Goal: Transaction & Acquisition: Purchase product/service

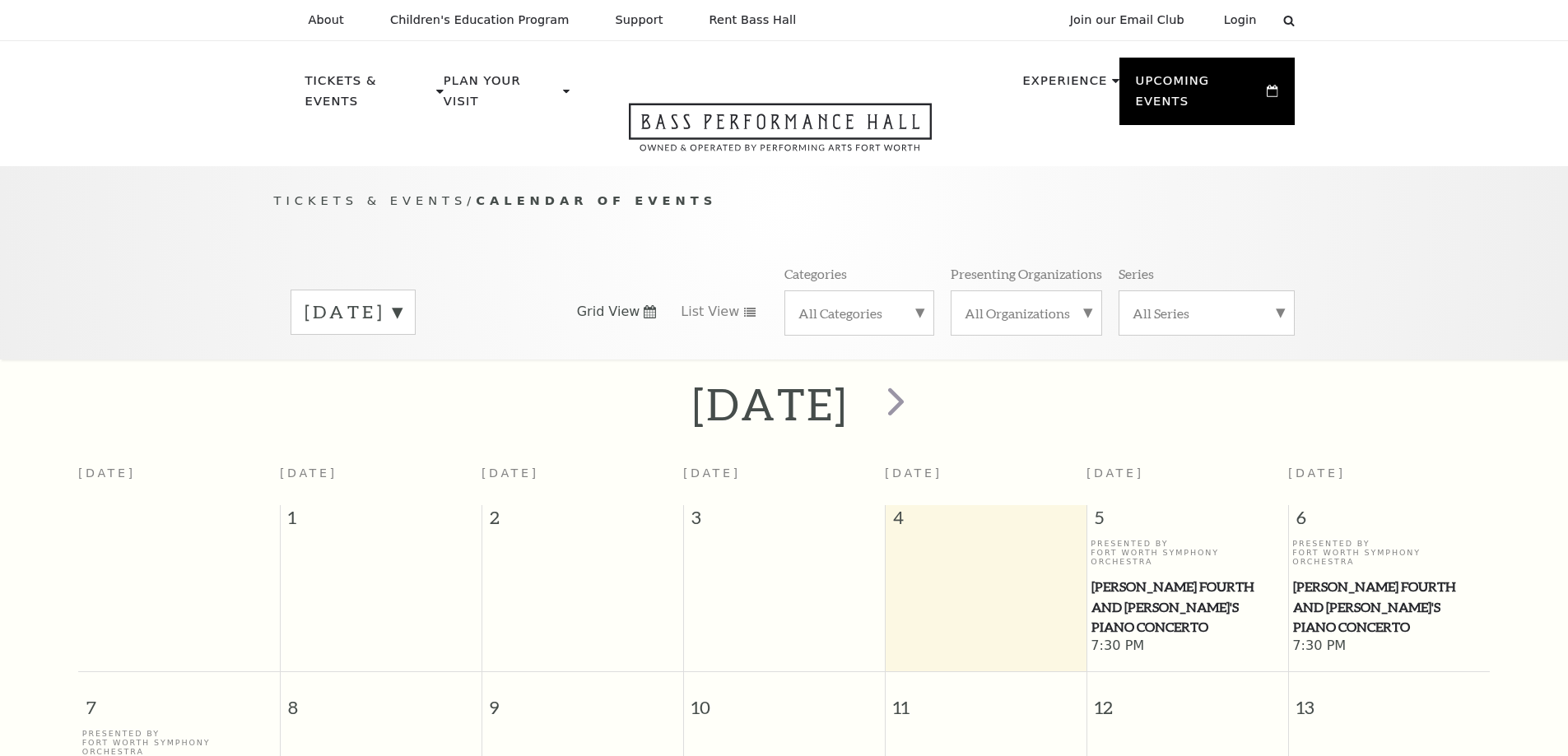
scroll to position [146, 0]
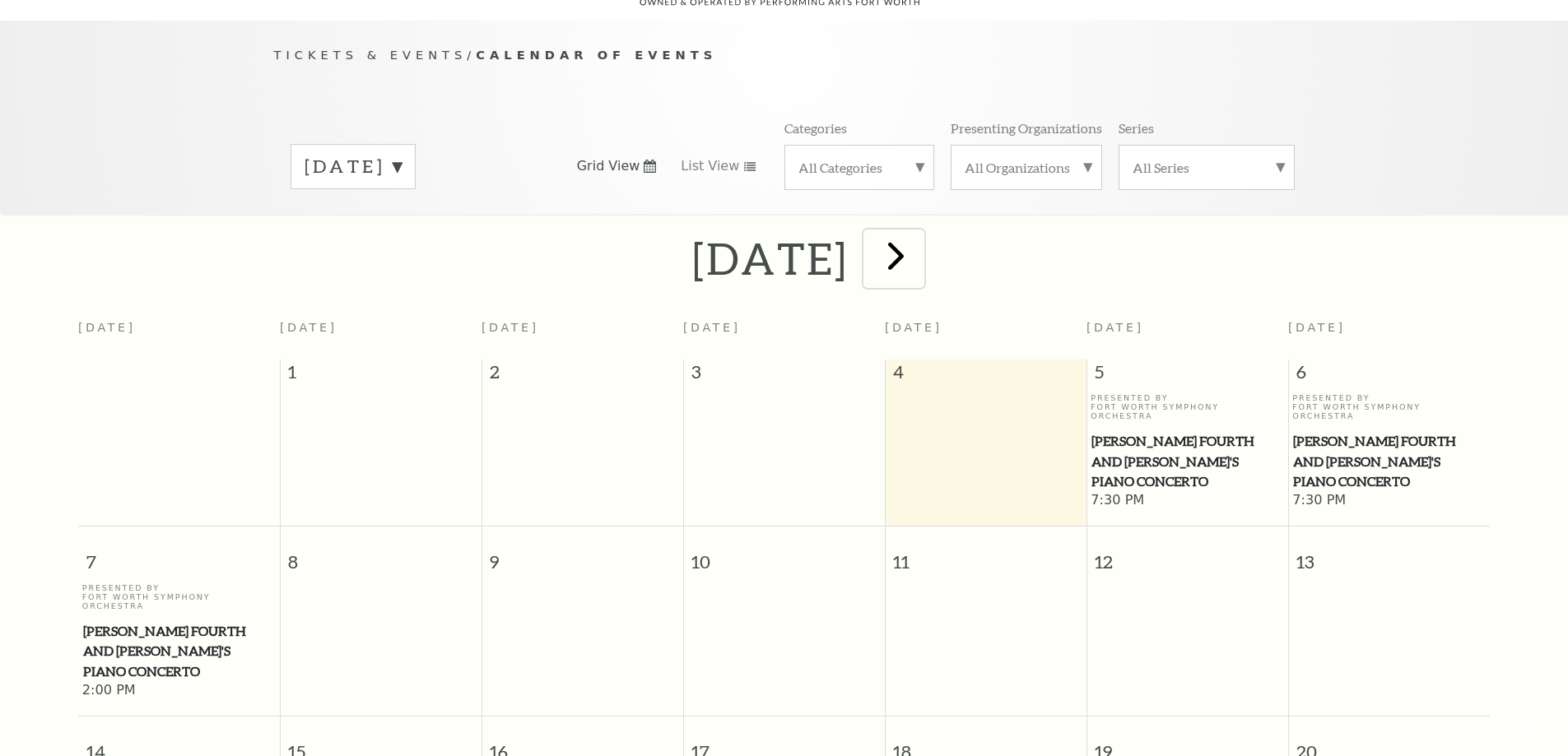
click at [919, 235] on span "next" at bounding box center [895, 255] width 47 height 47
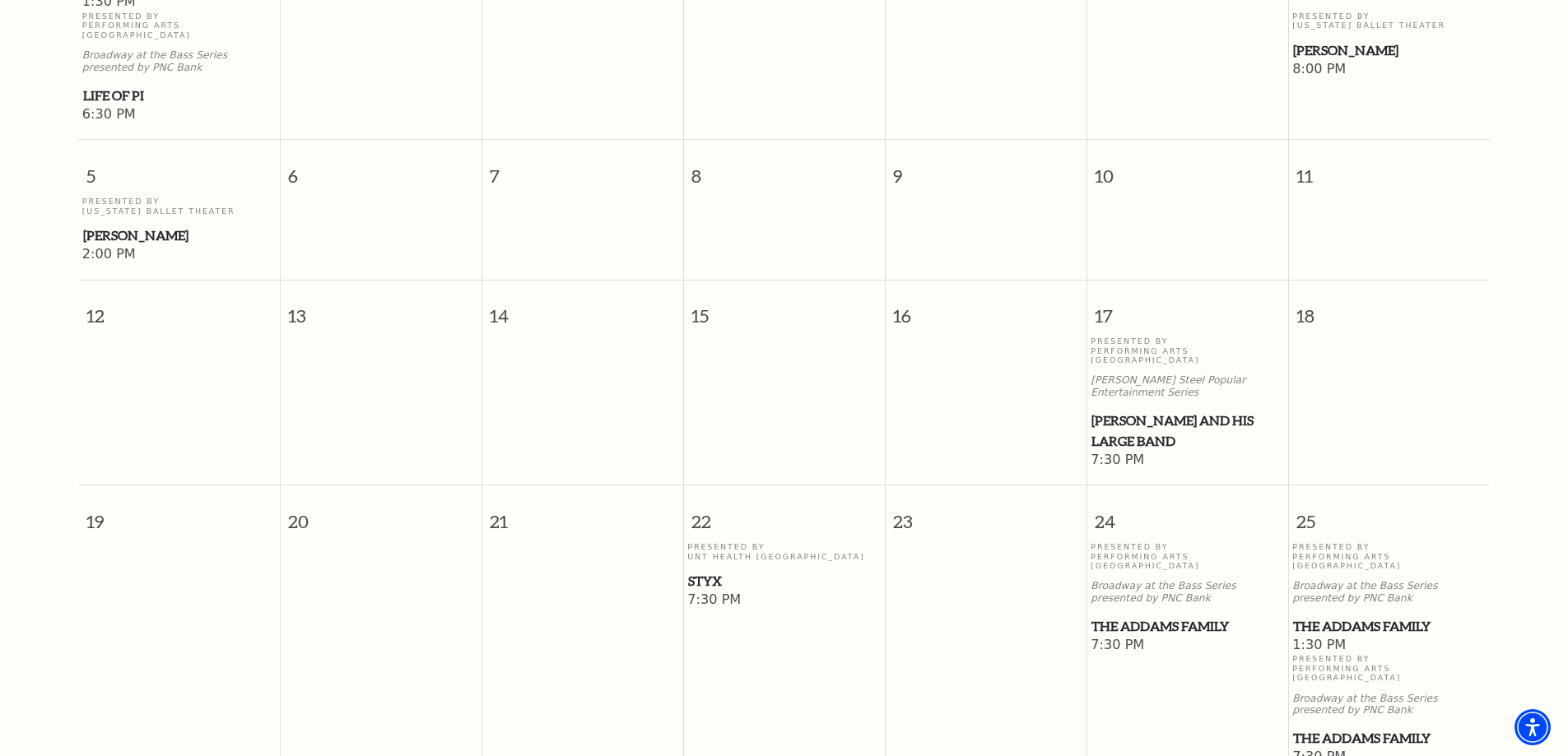
scroll to position [804, 0]
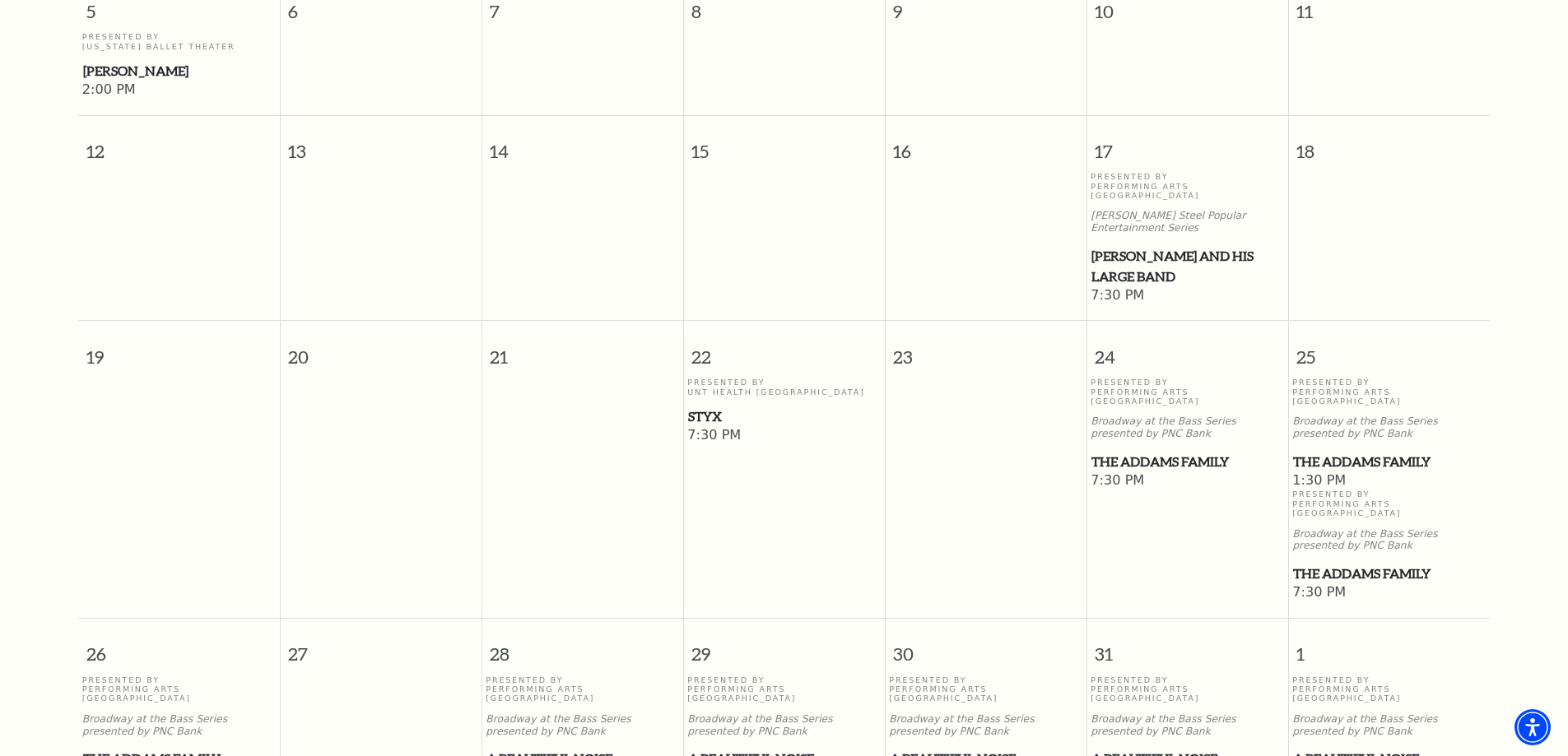
click at [1345, 564] on span "The Addams Family" at bounding box center [1389, 574] width 192 height 20
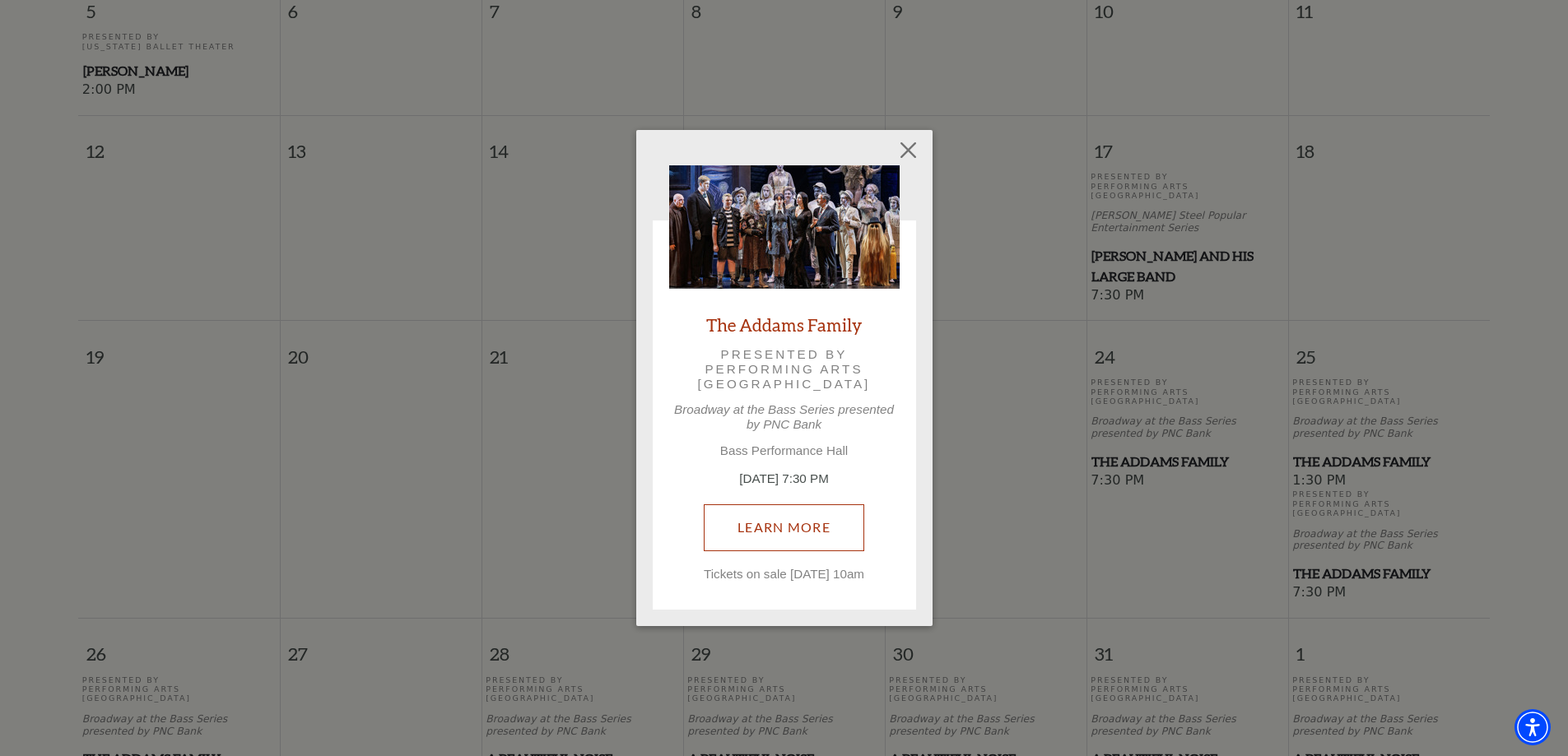
click at [835, 516] on link "Learn More" at bounding box center [784, 527] width 160 height 46
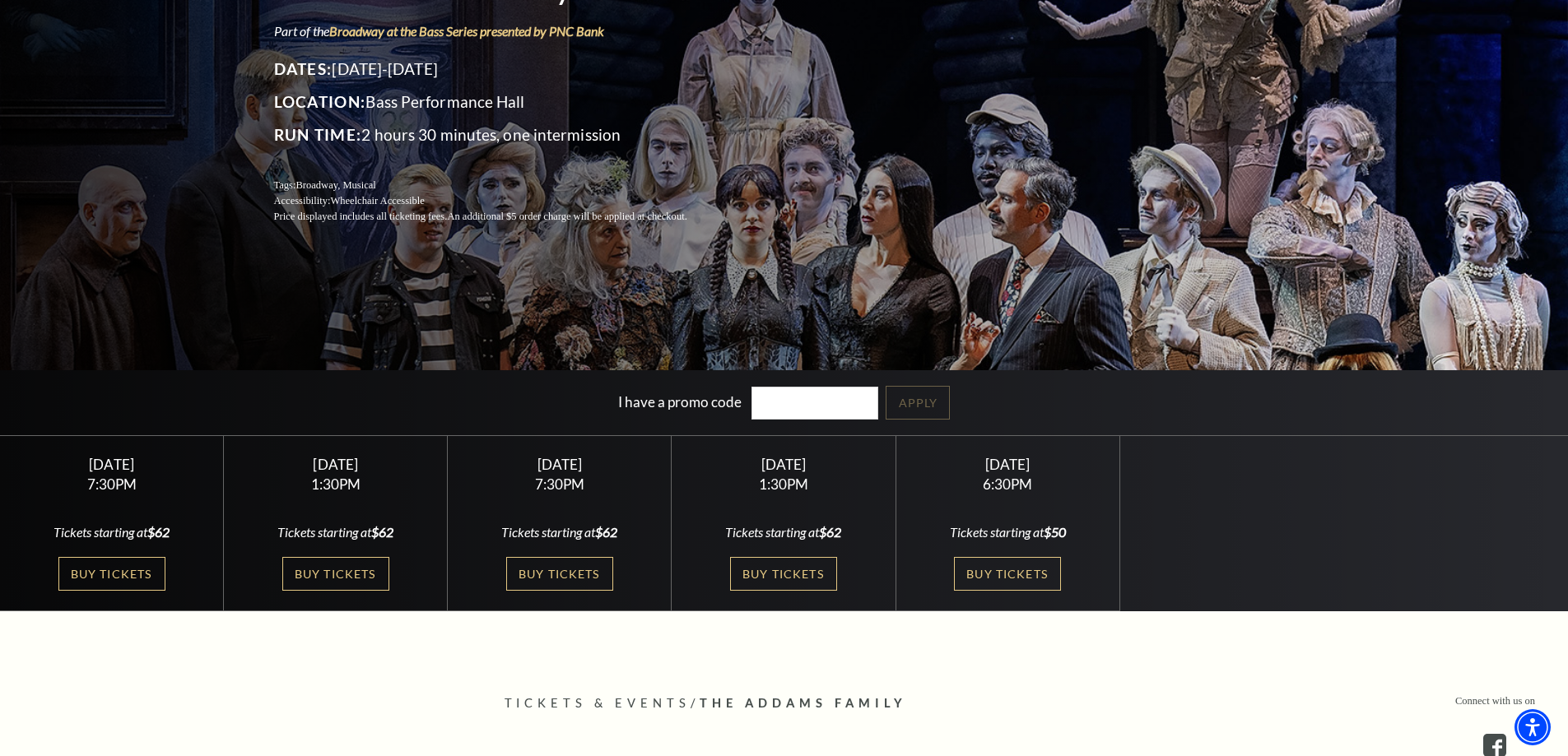
scroll to position [246, 0]
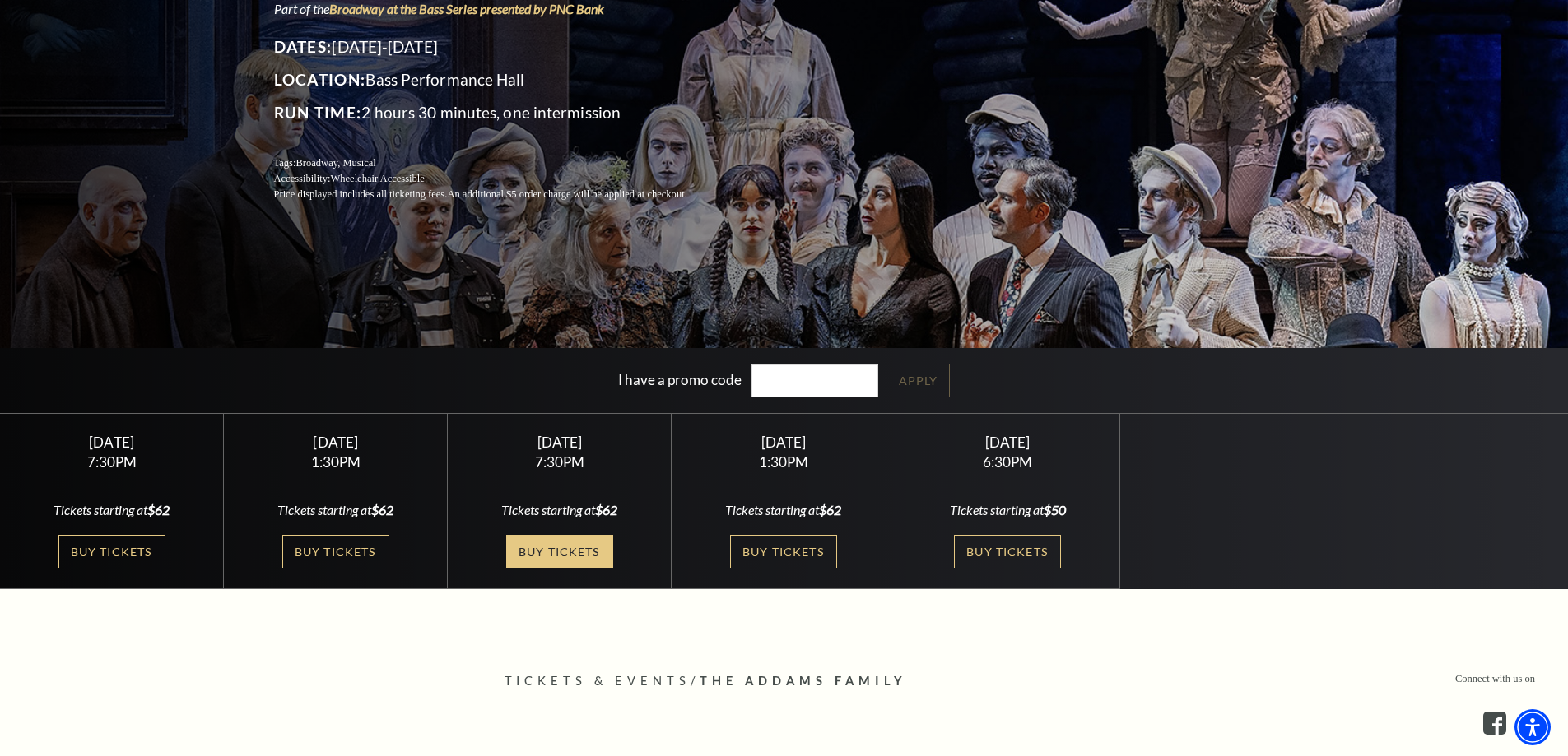
click at [551, 556] on link "Buy Tickets" at bounding box center [560, 551] width 107 height 34
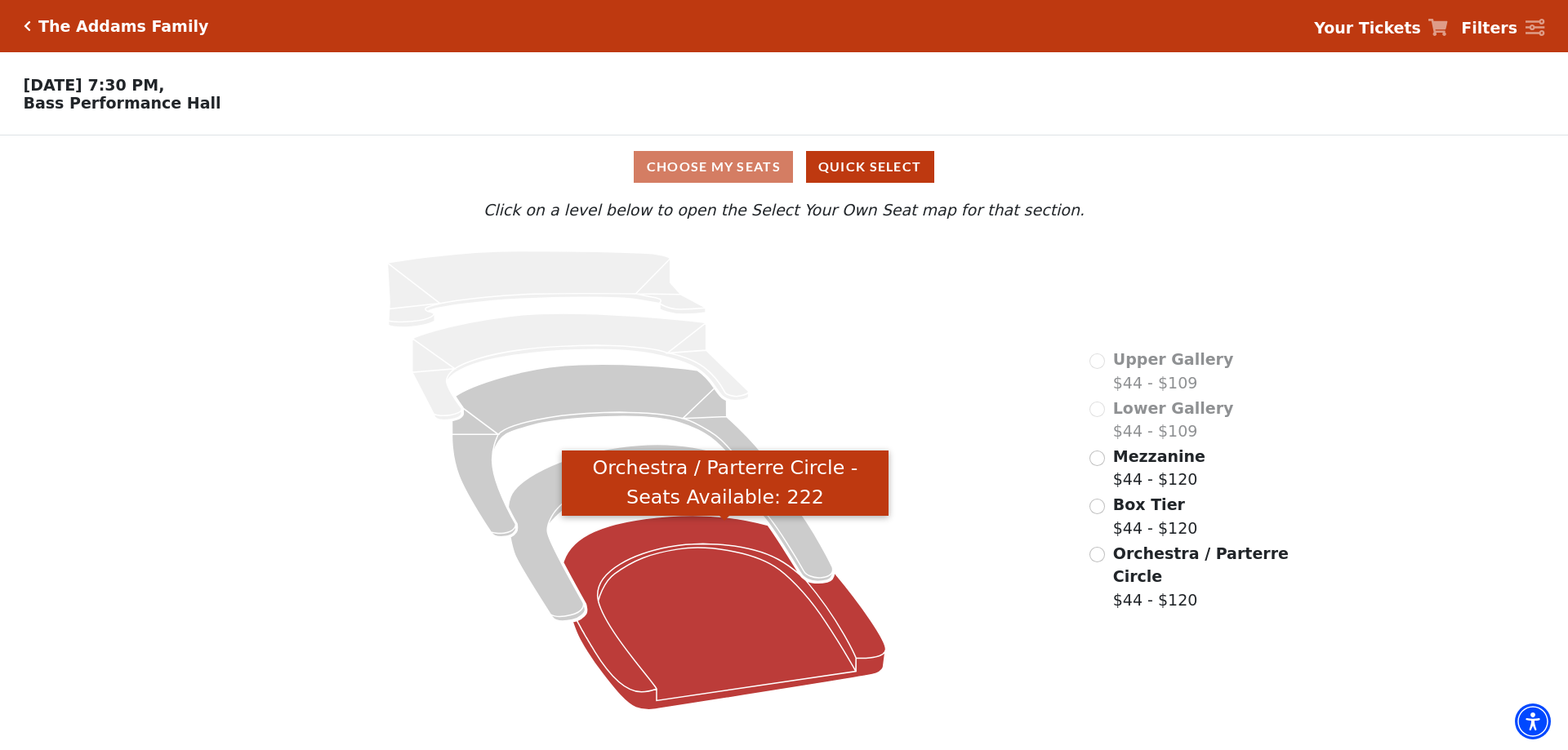
click at [703, 593] on icon "Orchestra / Parterre Circle - Seats Available: 222" at bounding box center [724, 613] width 322 height 194
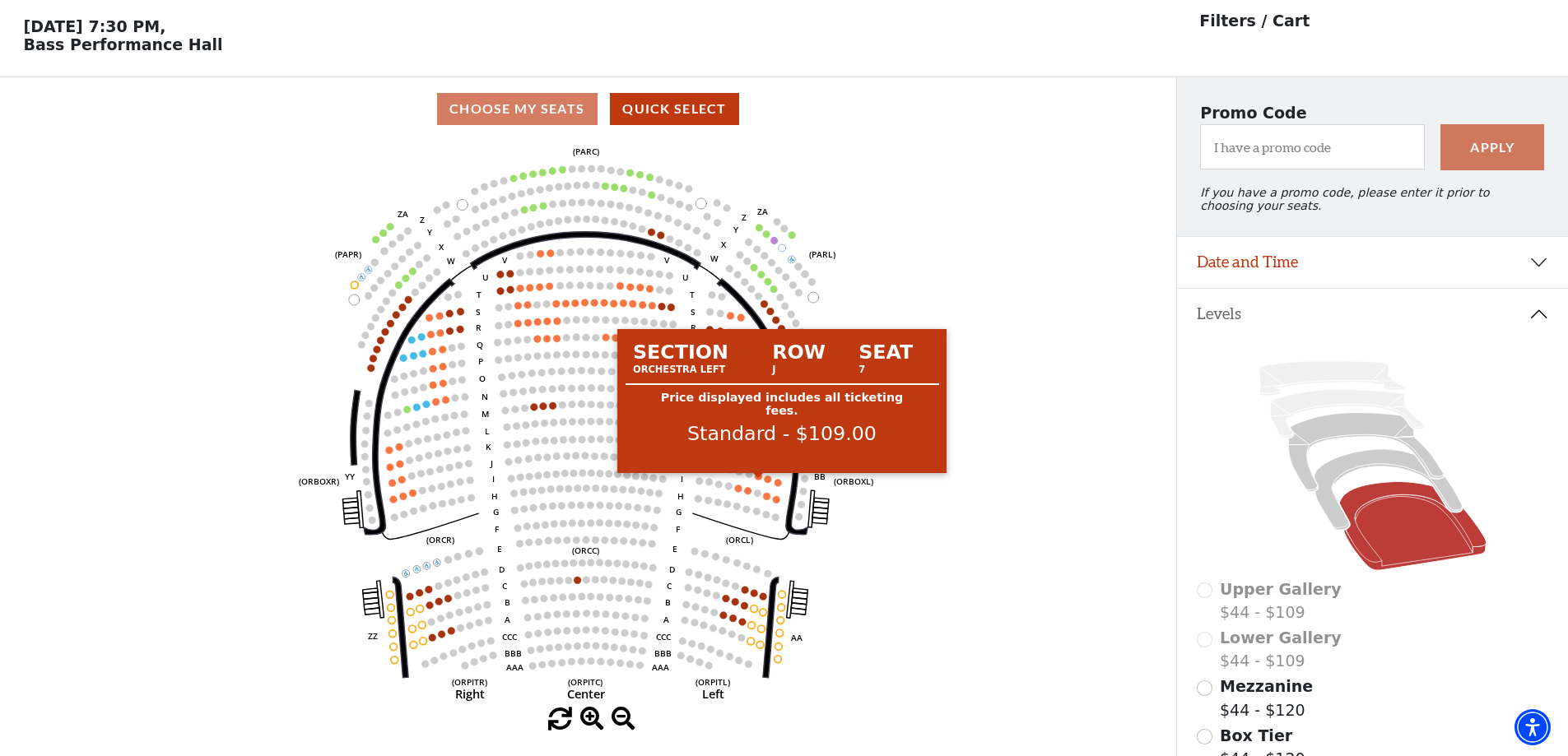
scroll to position [76, 0]
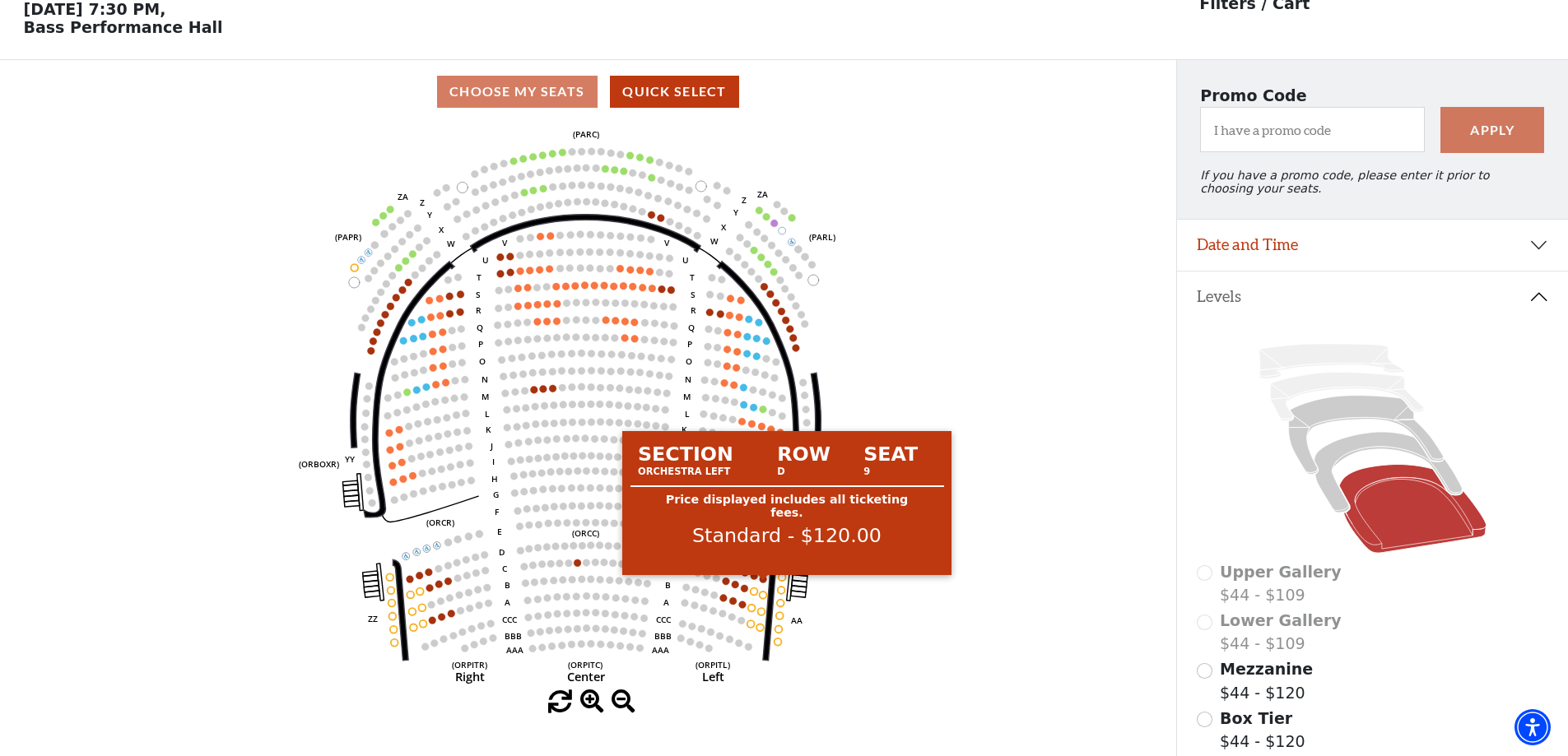
click at [763, 583] on circle at bounding box center [764, 579] width 7 height 7
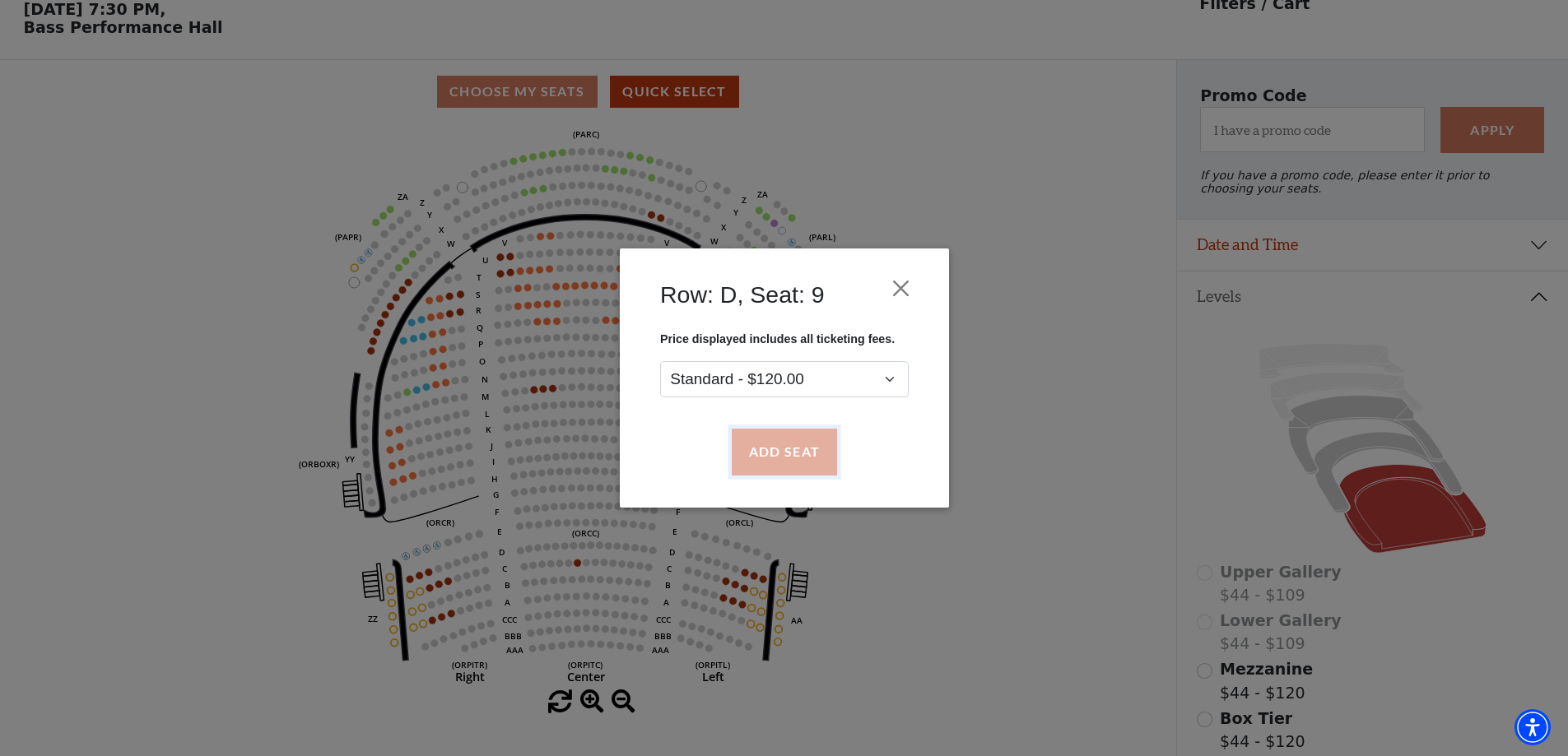
click at [794, 459] on button "Add Seat" at bounding box center [783, 453] width 105 height 46
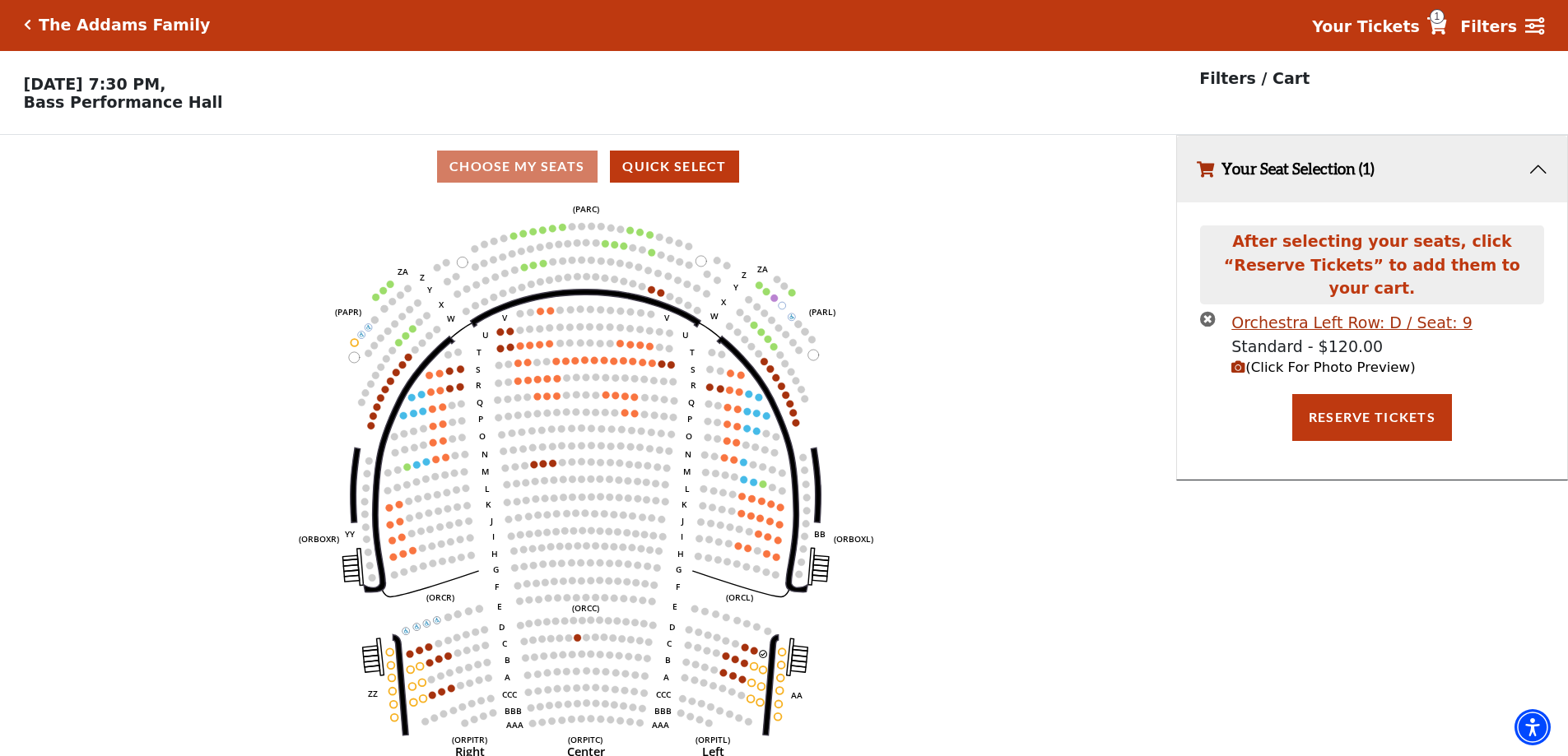
scroll to position [0, 0]
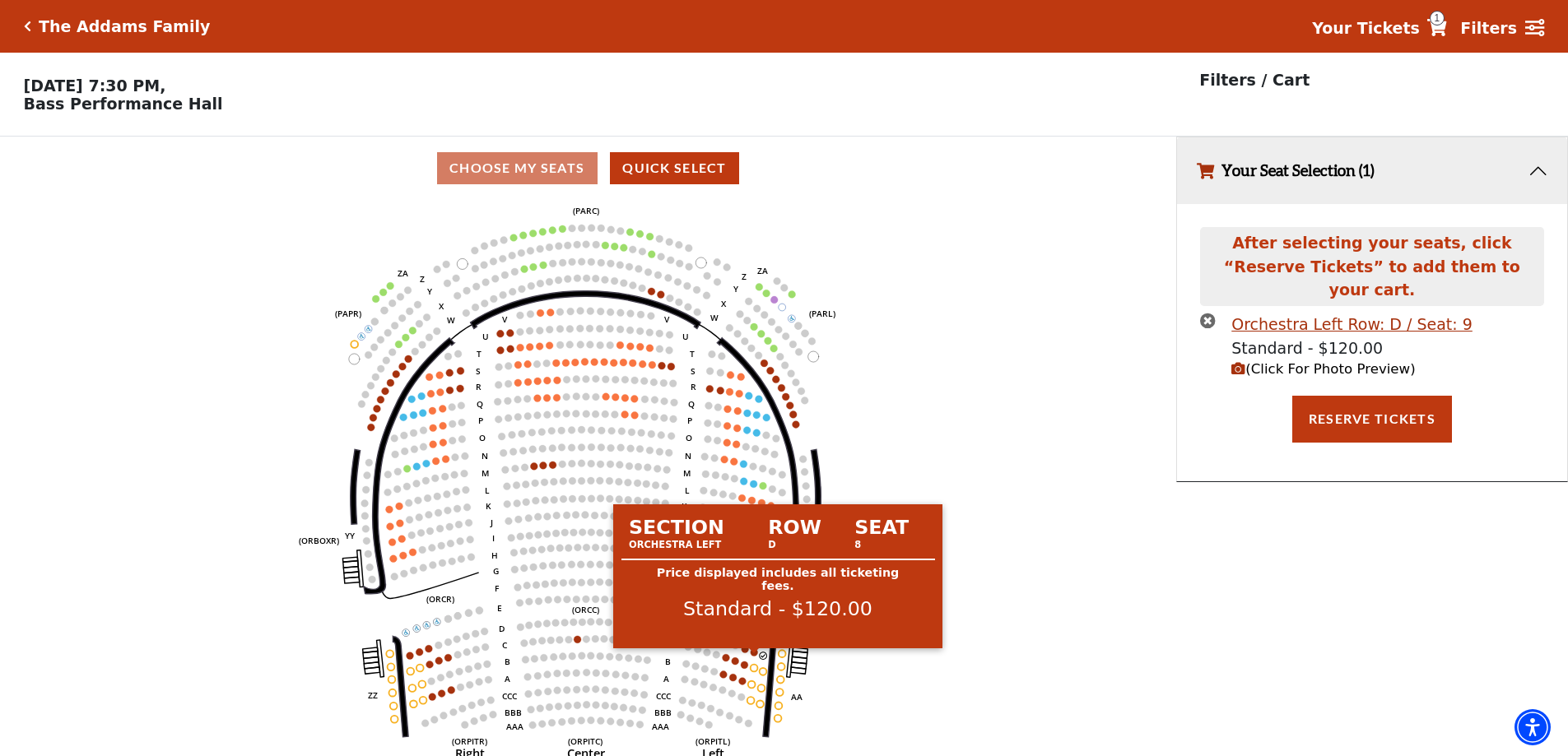
click at [752, 656] on use "Seat Selected" at bounding box center [755, 652] width 8 height 8
click at [754, 655] on circle at bounding box center [755, 652] width 7 height 7
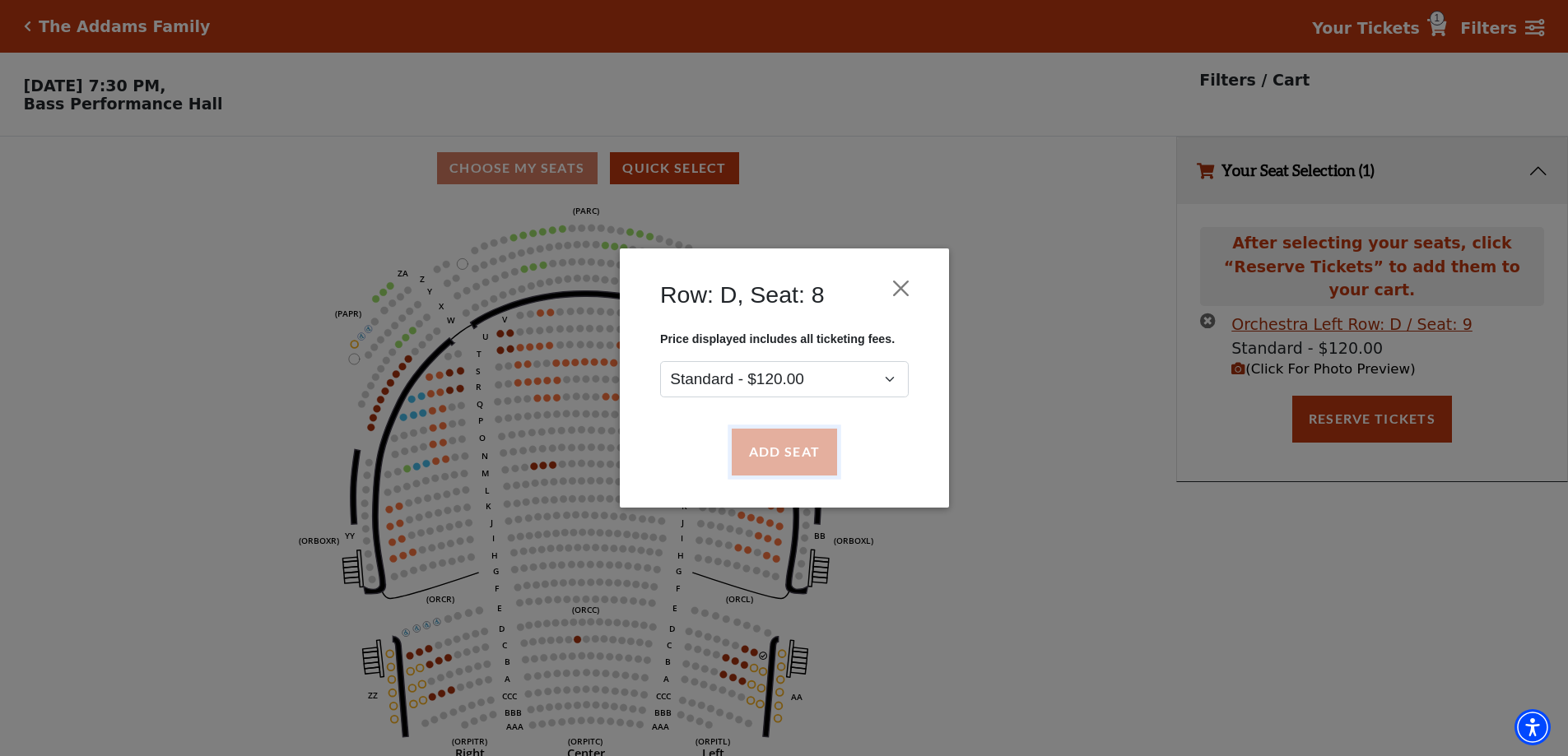
click at [786, 444] on button "Add Seat" at bounding box center [783, 453] width 105 height 46
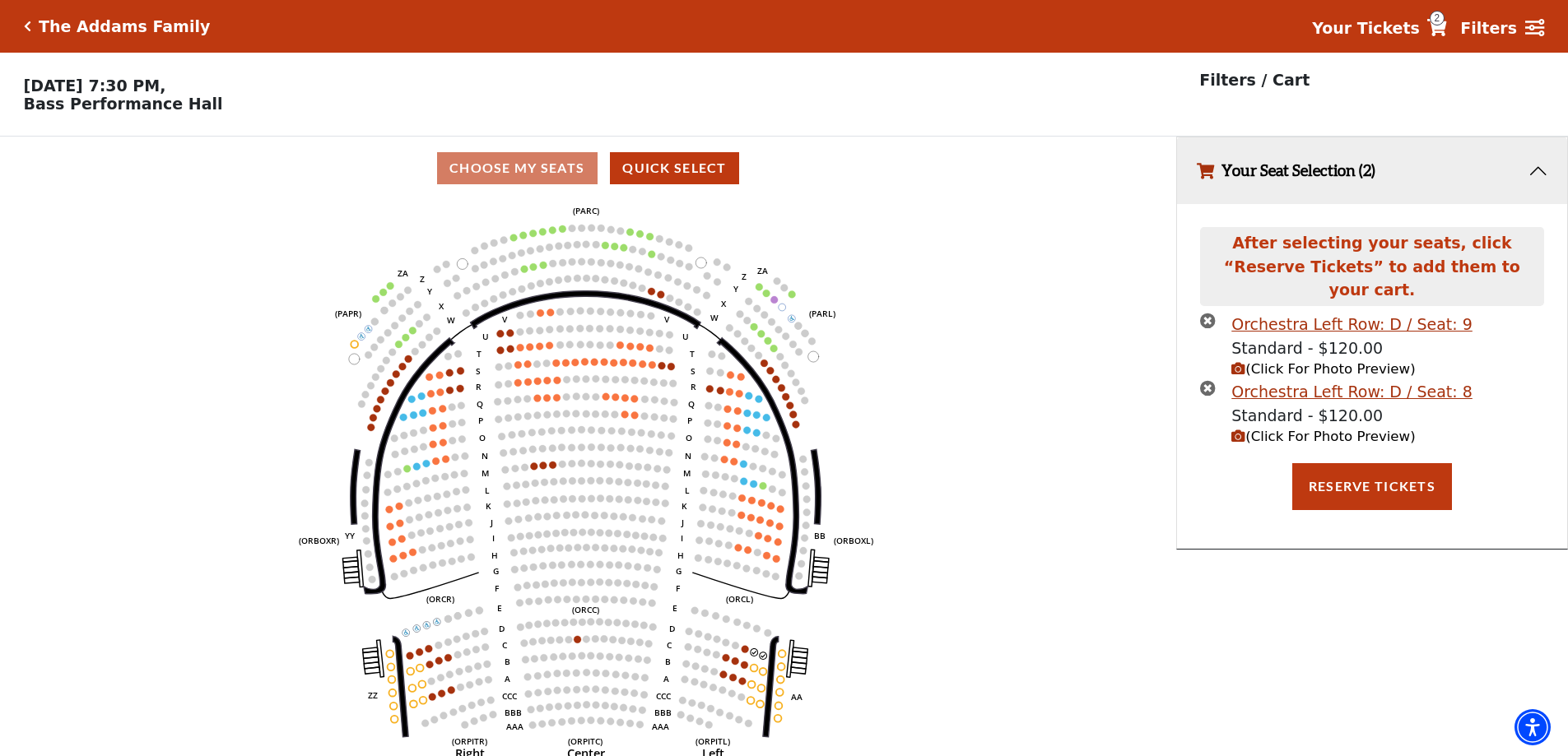
click at [1236, 362] on icon "(Click For Photo Preview)" at bounding box center [1239, 369] width 14 height 14
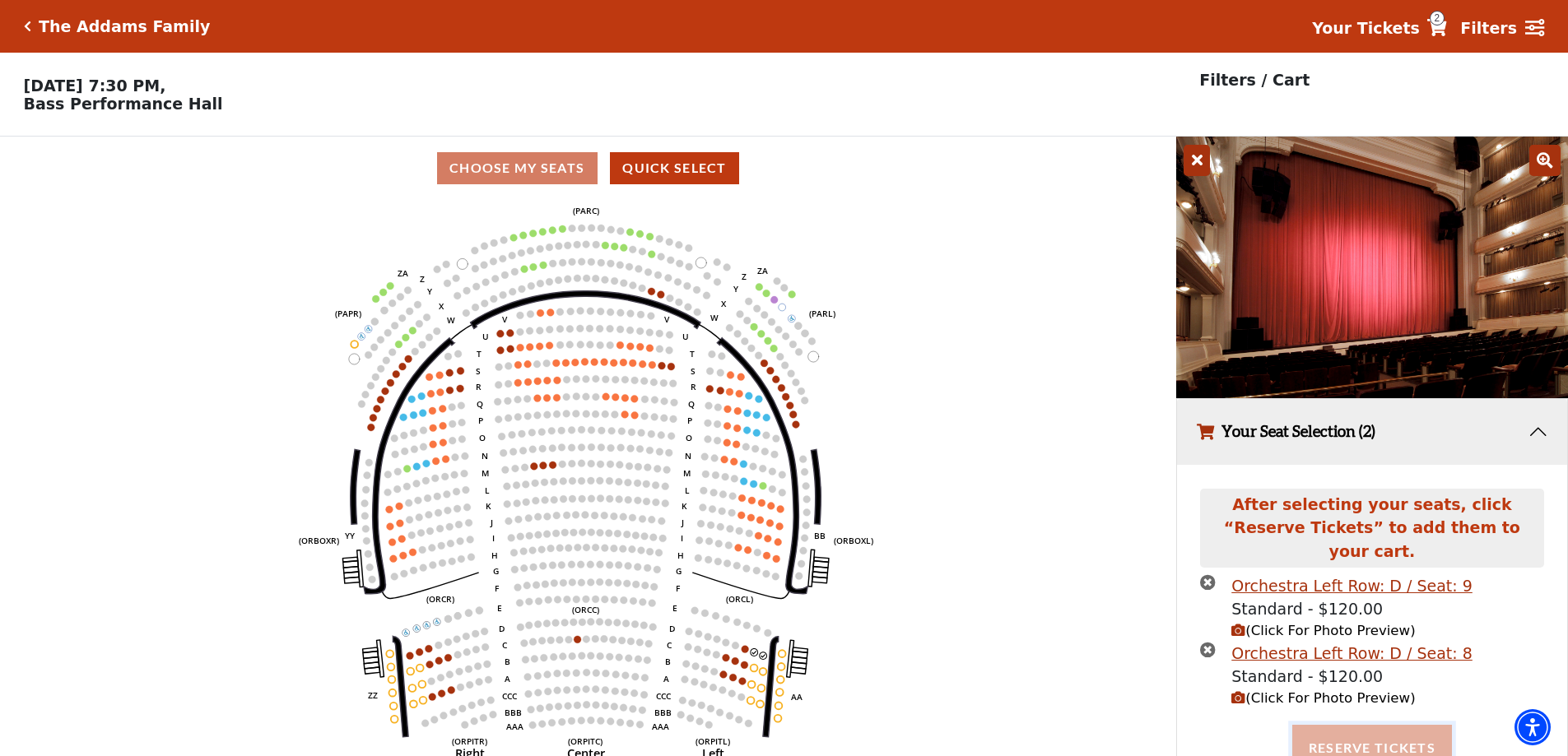
click at [1373, 731] on button "Reserve Tickets" at bounding box center [1371, 748] width 159 height 46
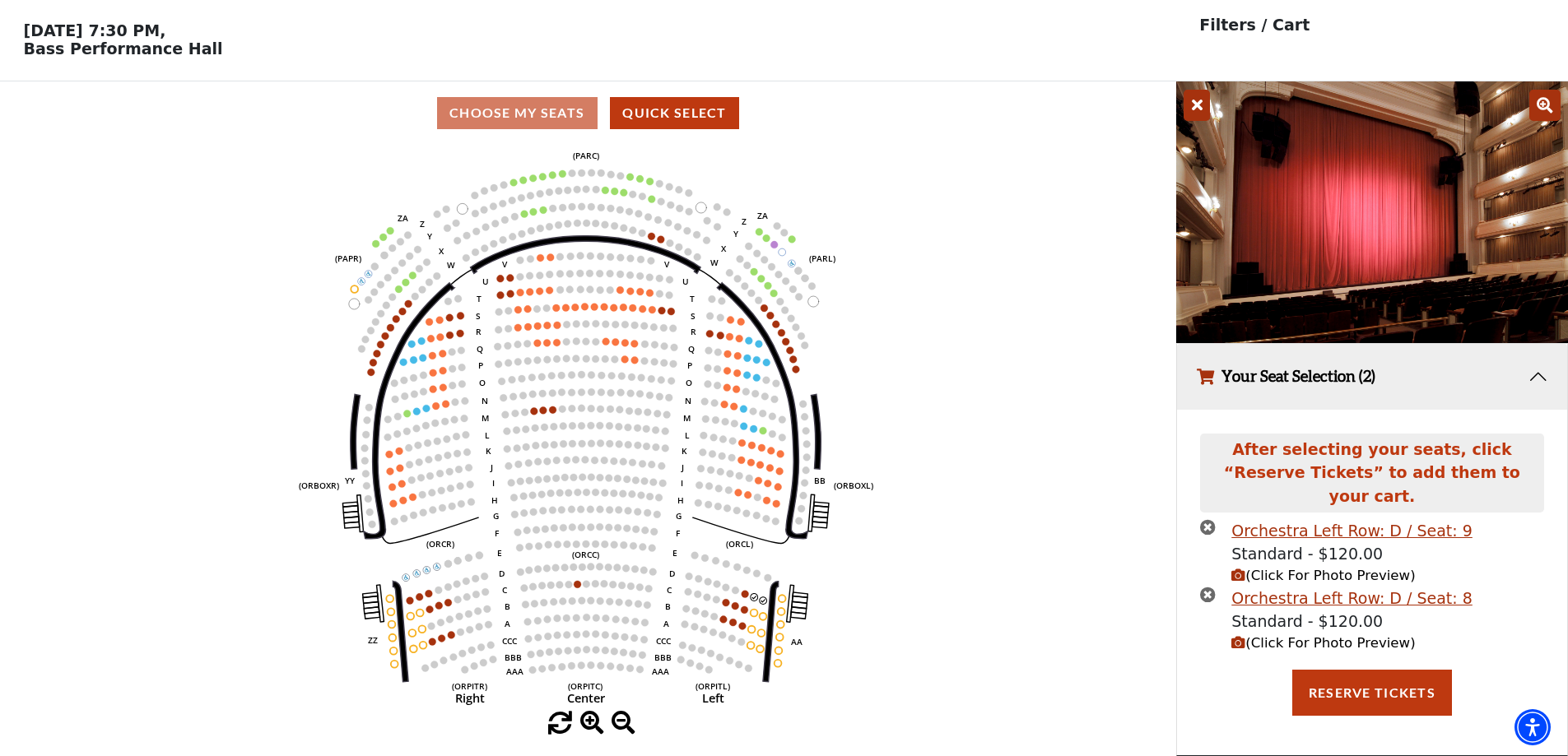
scroll to position [40, 0]
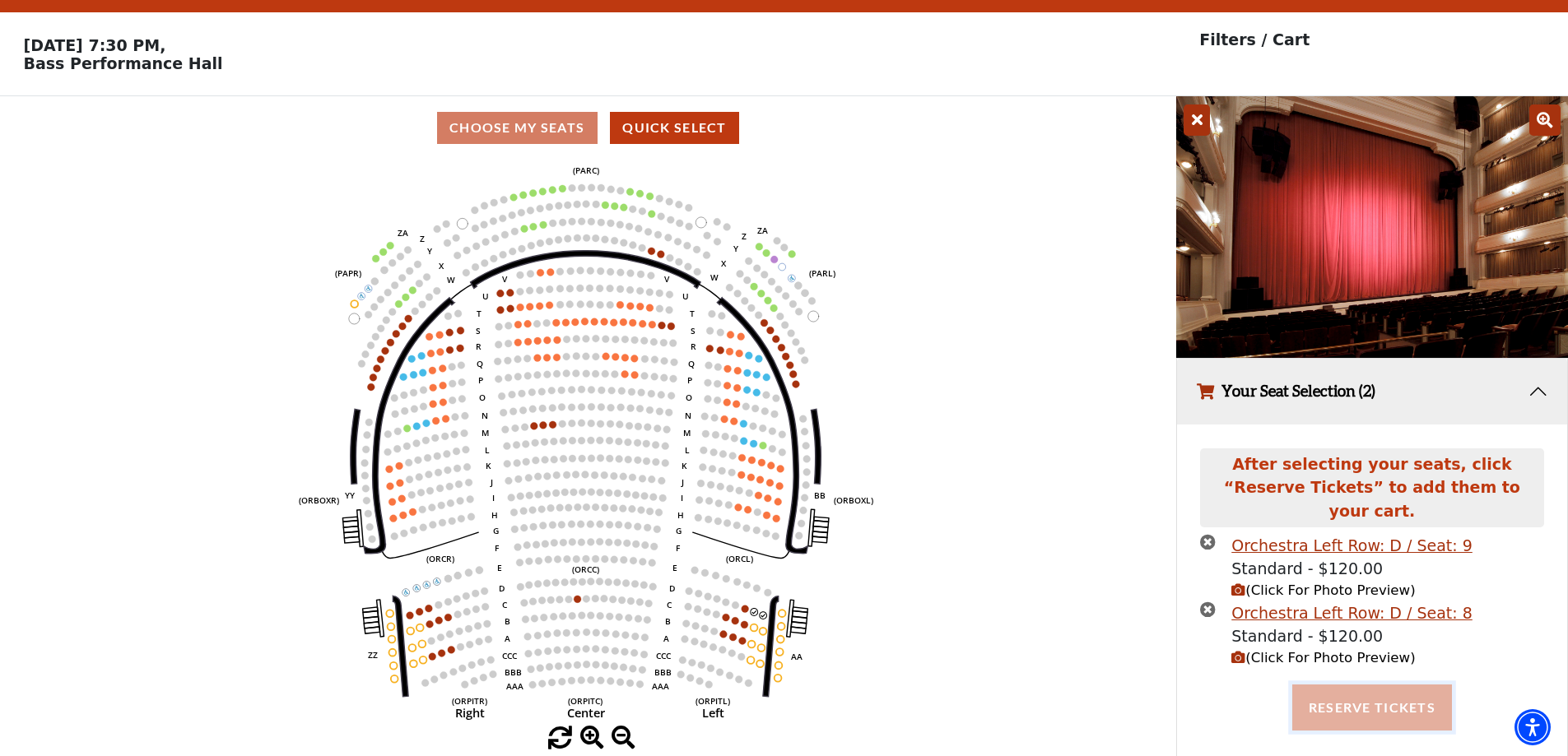
click at [1335, 685] on button "Reserve Tickets" at bounding box center [1371, 708] width 159 height 46
click at [1281, 40] on p "Filters / Cart" at bounding box center [1255, 39] width 110 height 24
click at [1365, 696] on button "Reserve Tickets" at bounding box center [1371, 708] width 159 height 46
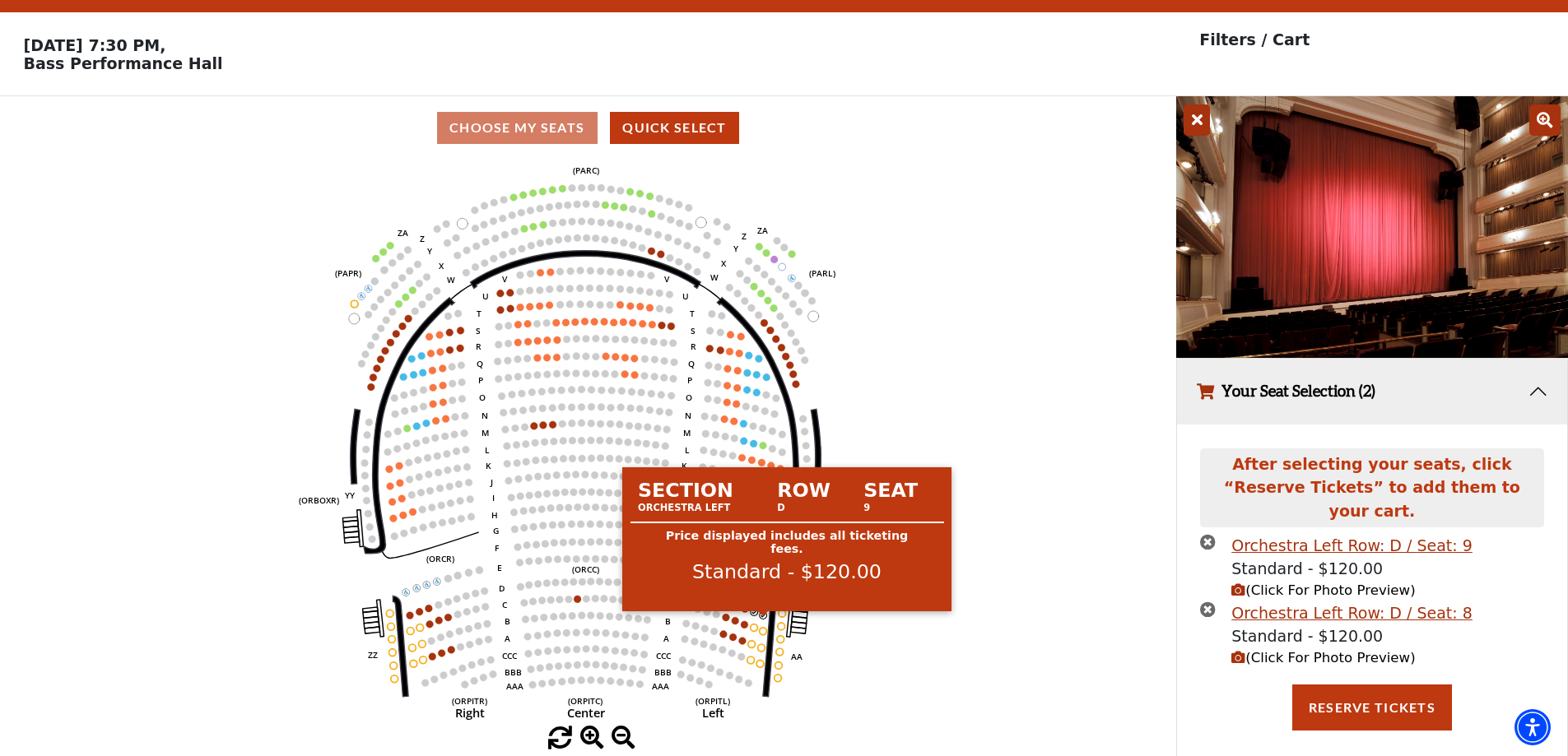
click at [763, 619] on circle at bounding box center [764, 615] width 7 height 7
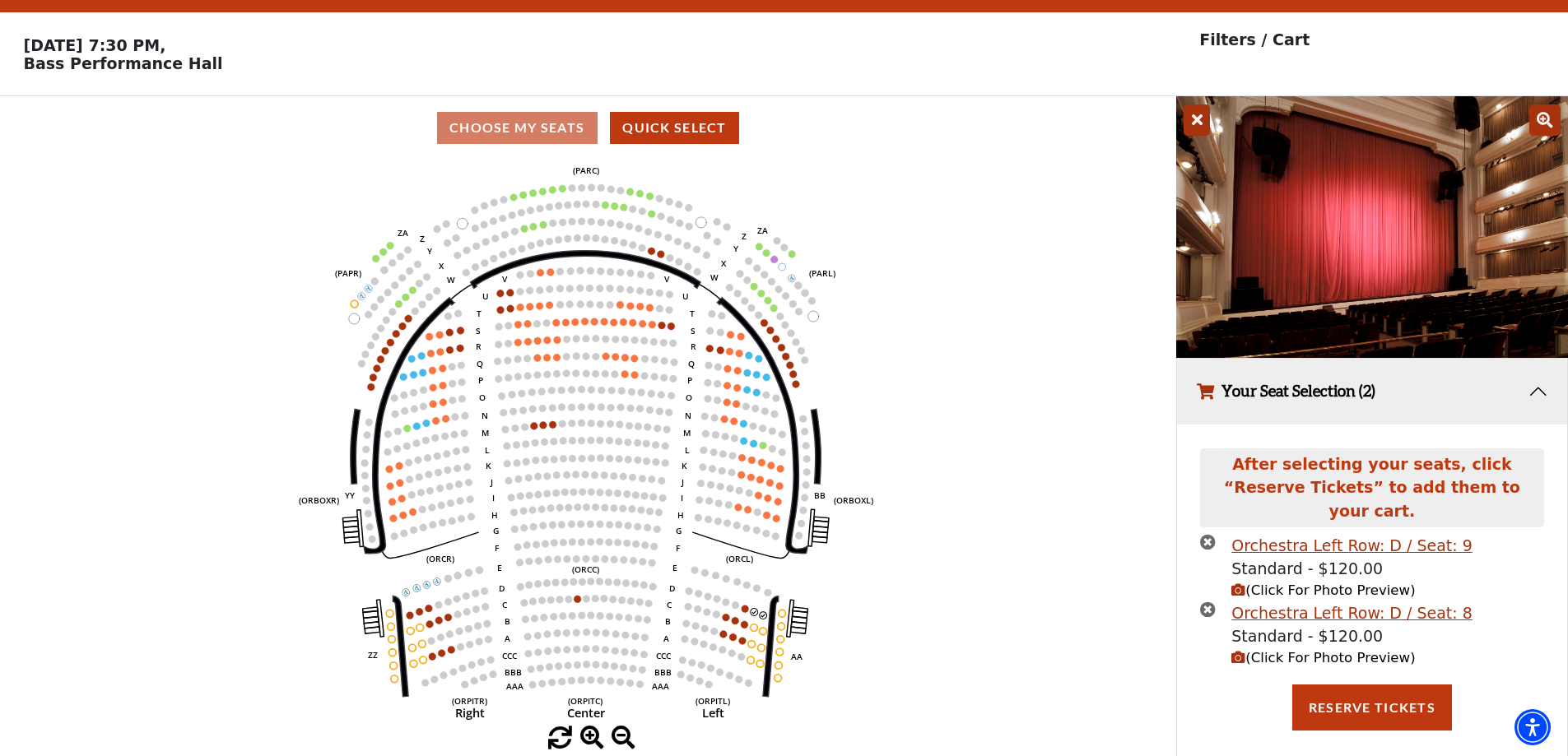
click at [1211, 601] on icon "times-circle" at bounding box center [1208, 609] width 16 height 16
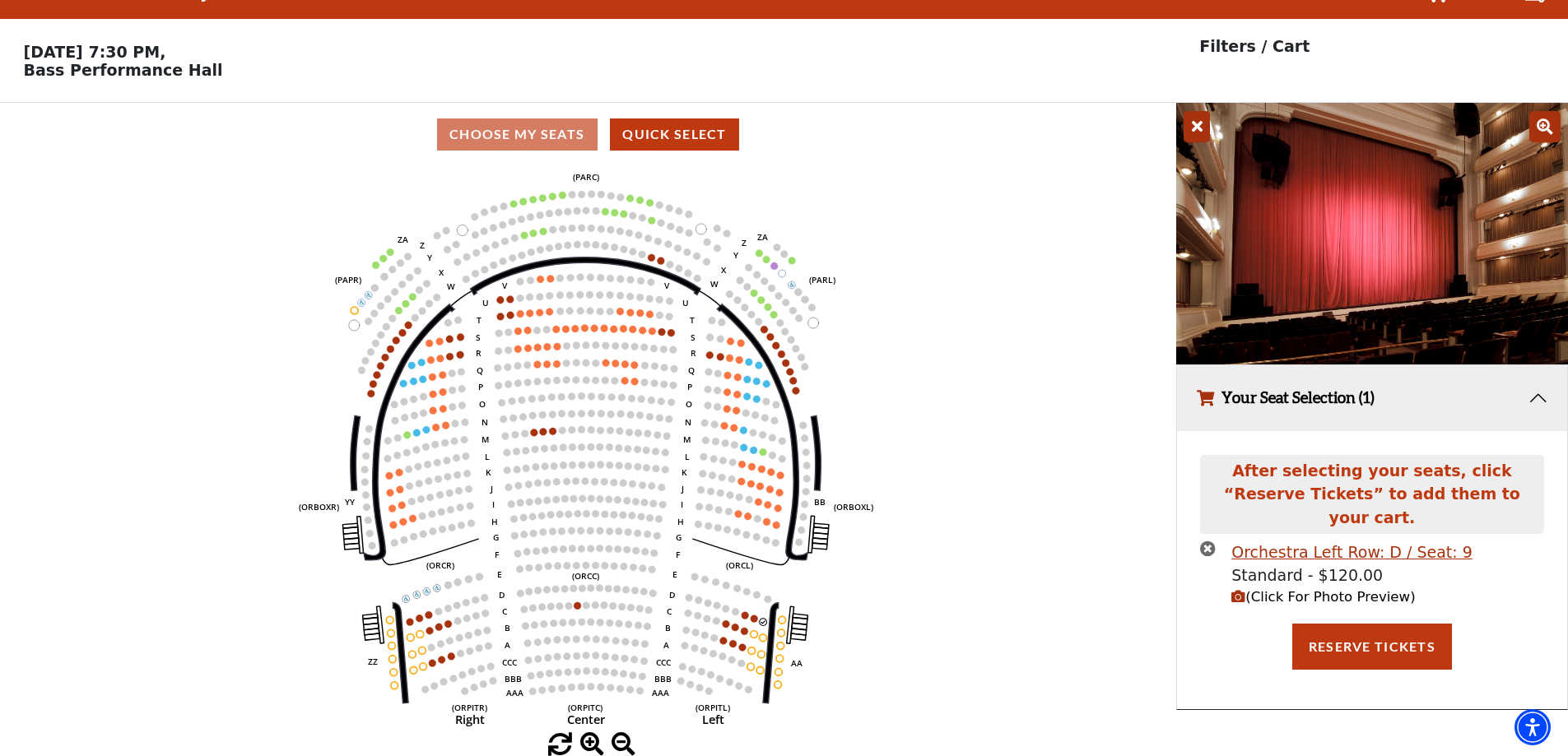
click at [1207, 541] on icon "times-circle" at bounding box center [1208, 549] width 16 height 16
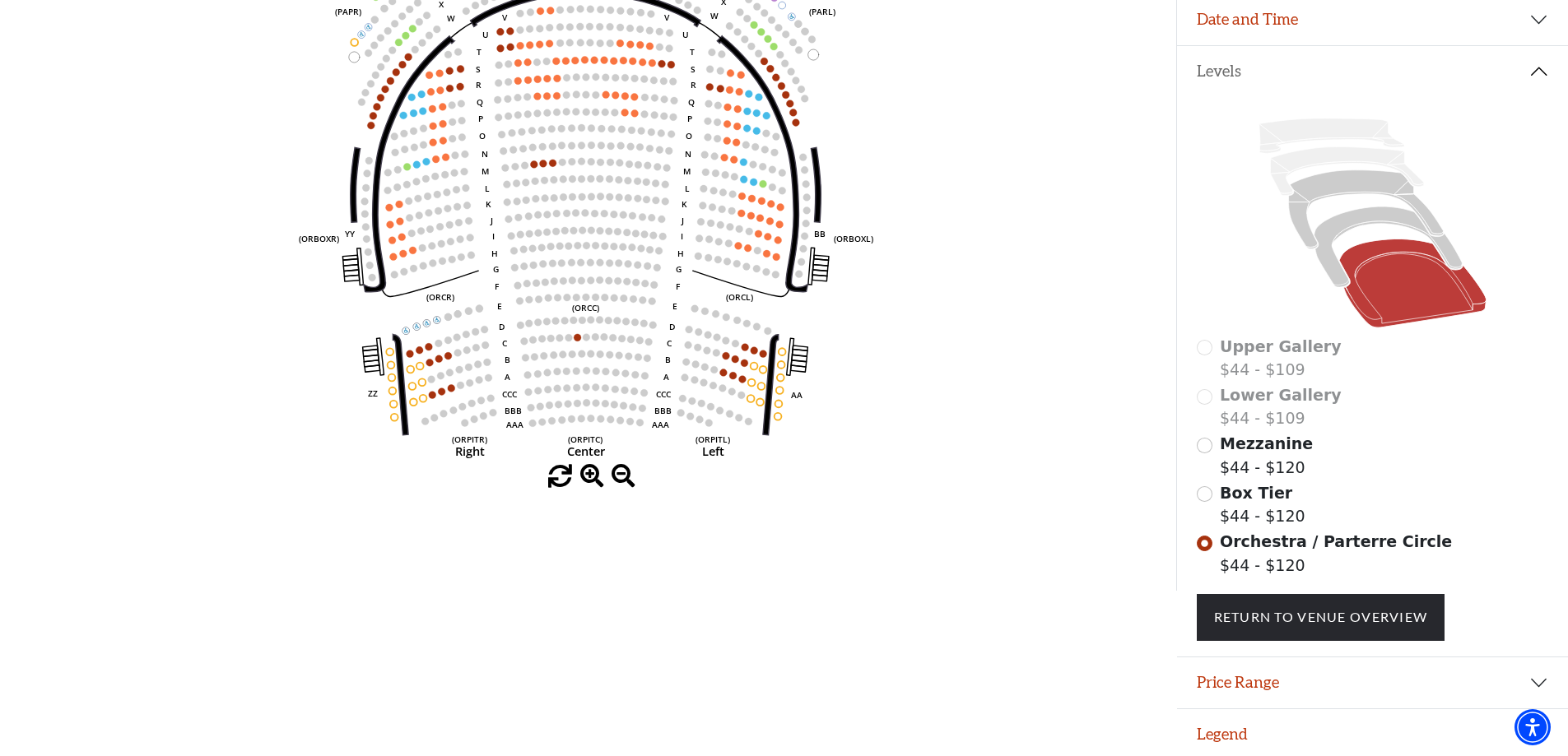
scroll to position [307, 0]
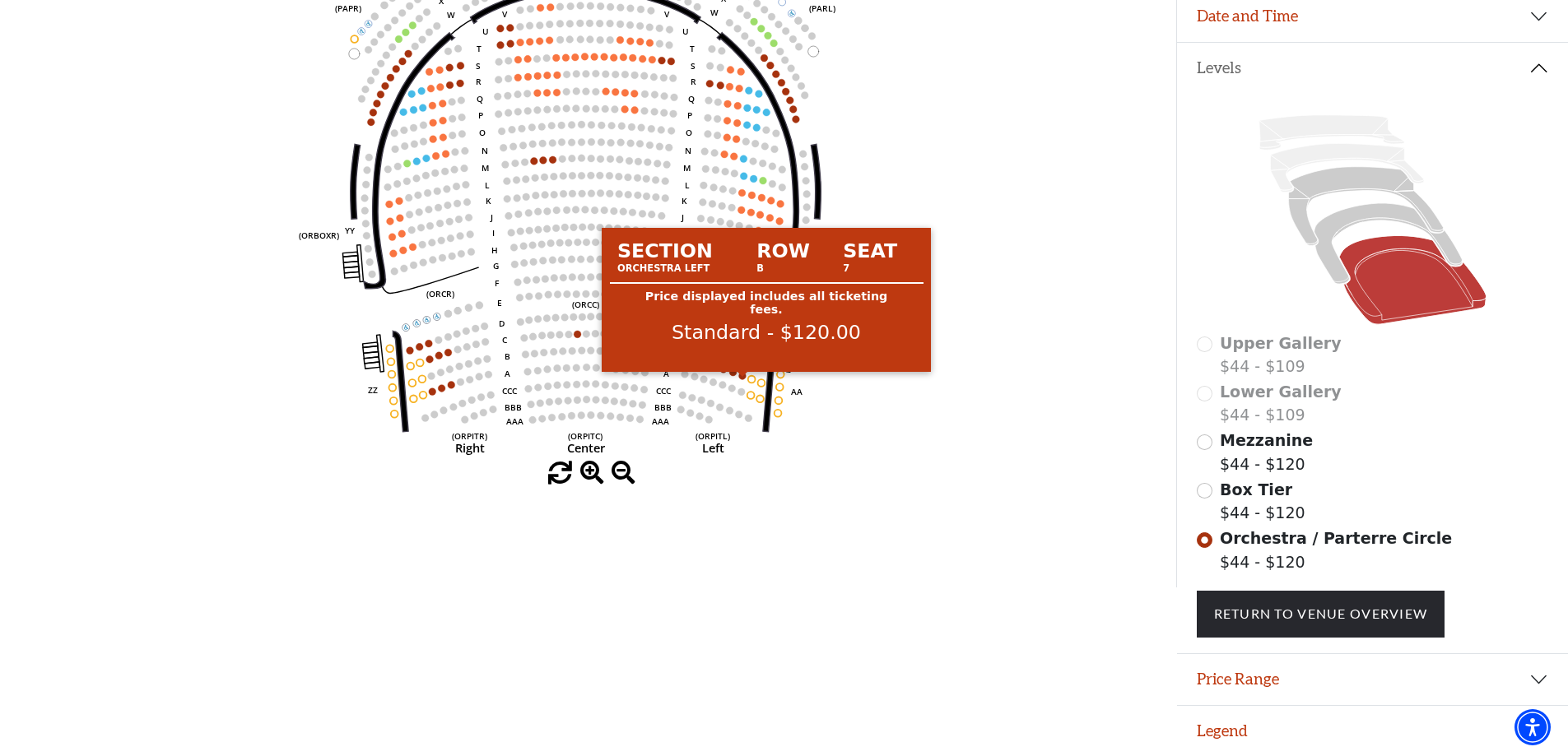
click at [743, 379] on circle at bounding box center [743, 375] width 7 height 7
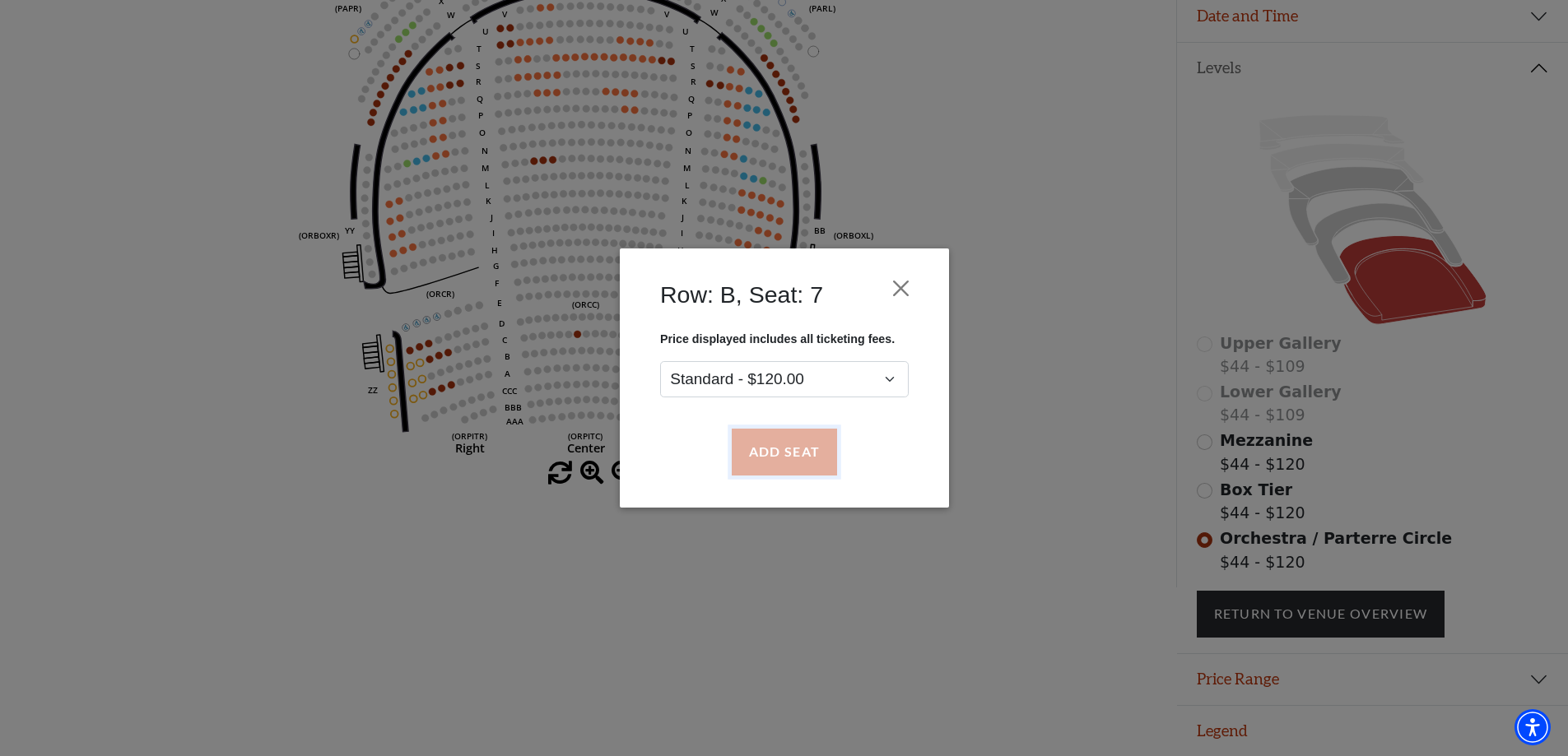
click at [777, 444] on button "Add Seat" at bounding box center [783, 453] width 105 height 46
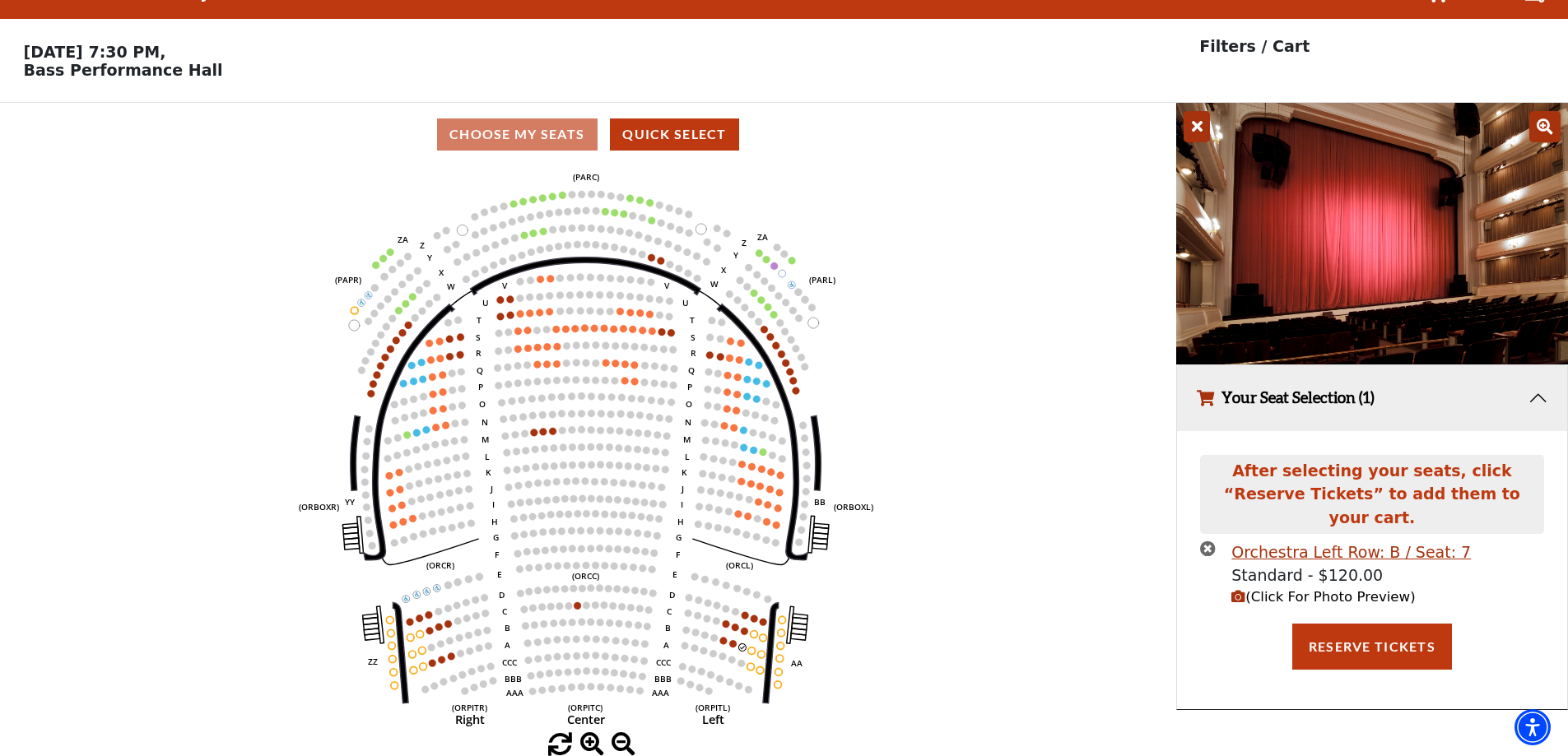
scroll to position [0, 0]
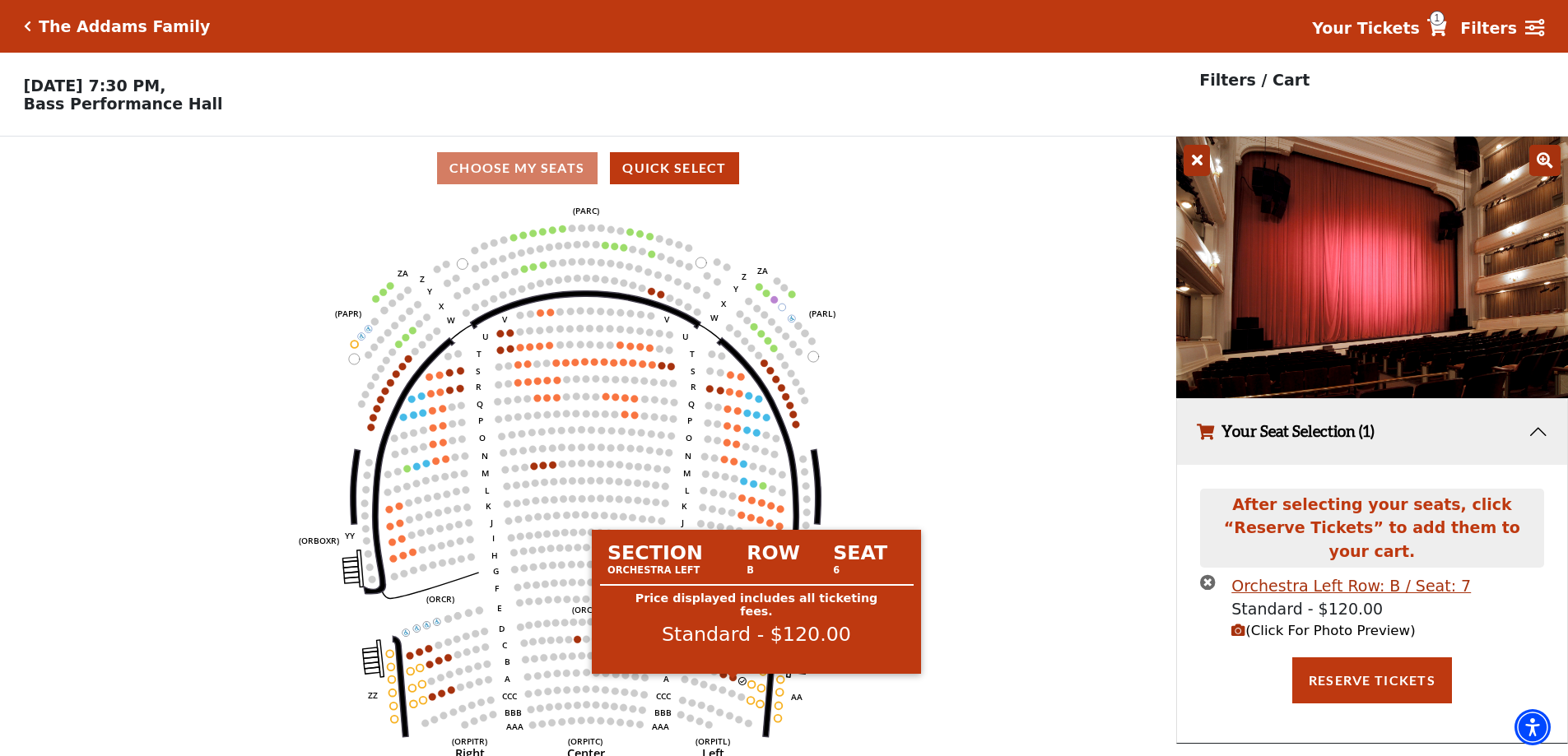
click at [731, 681] on circle at bounding box center [733, 678] width 7 height 7
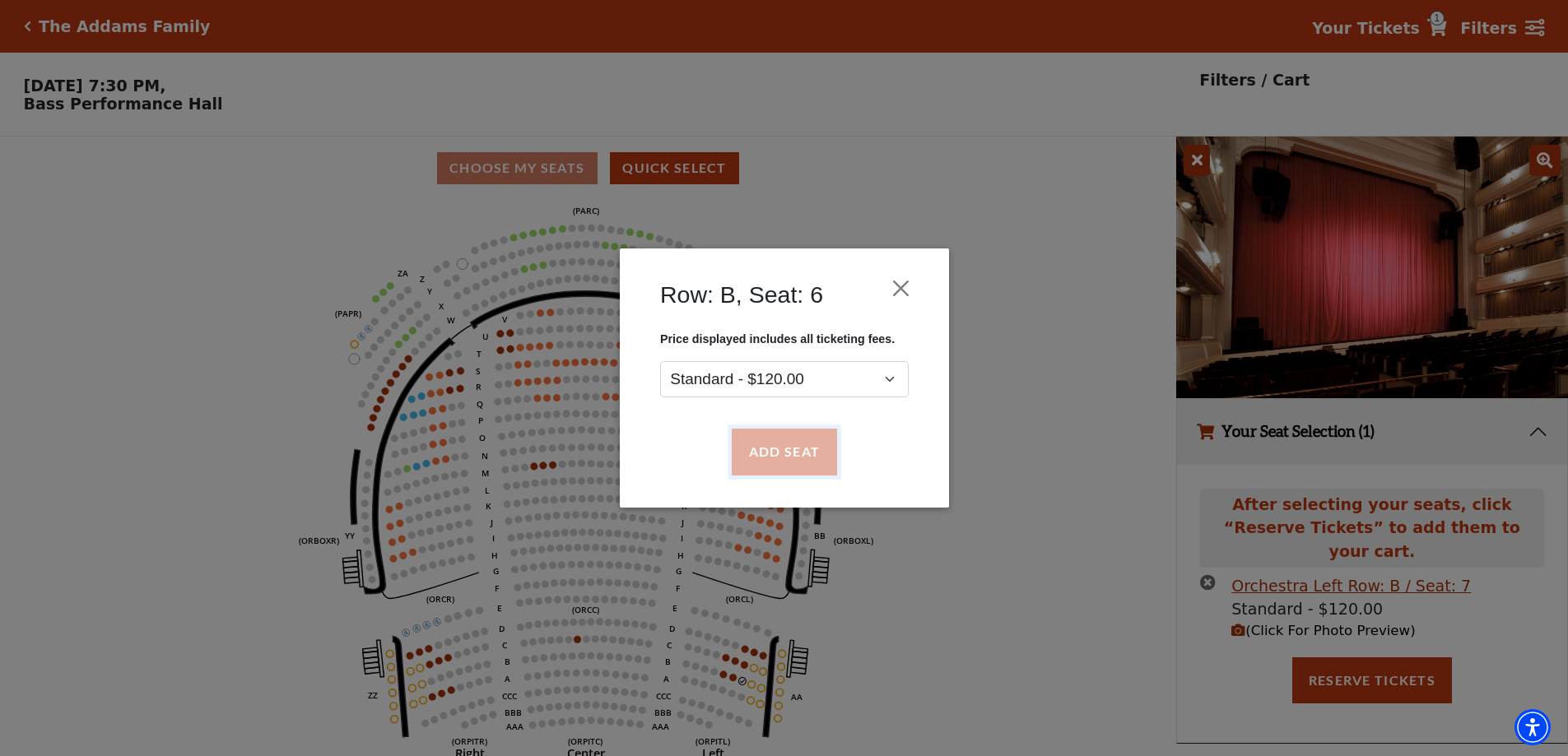
click at [805, 460] on button "Add Seat" at bounding box center [783, 453] width 105 height 46
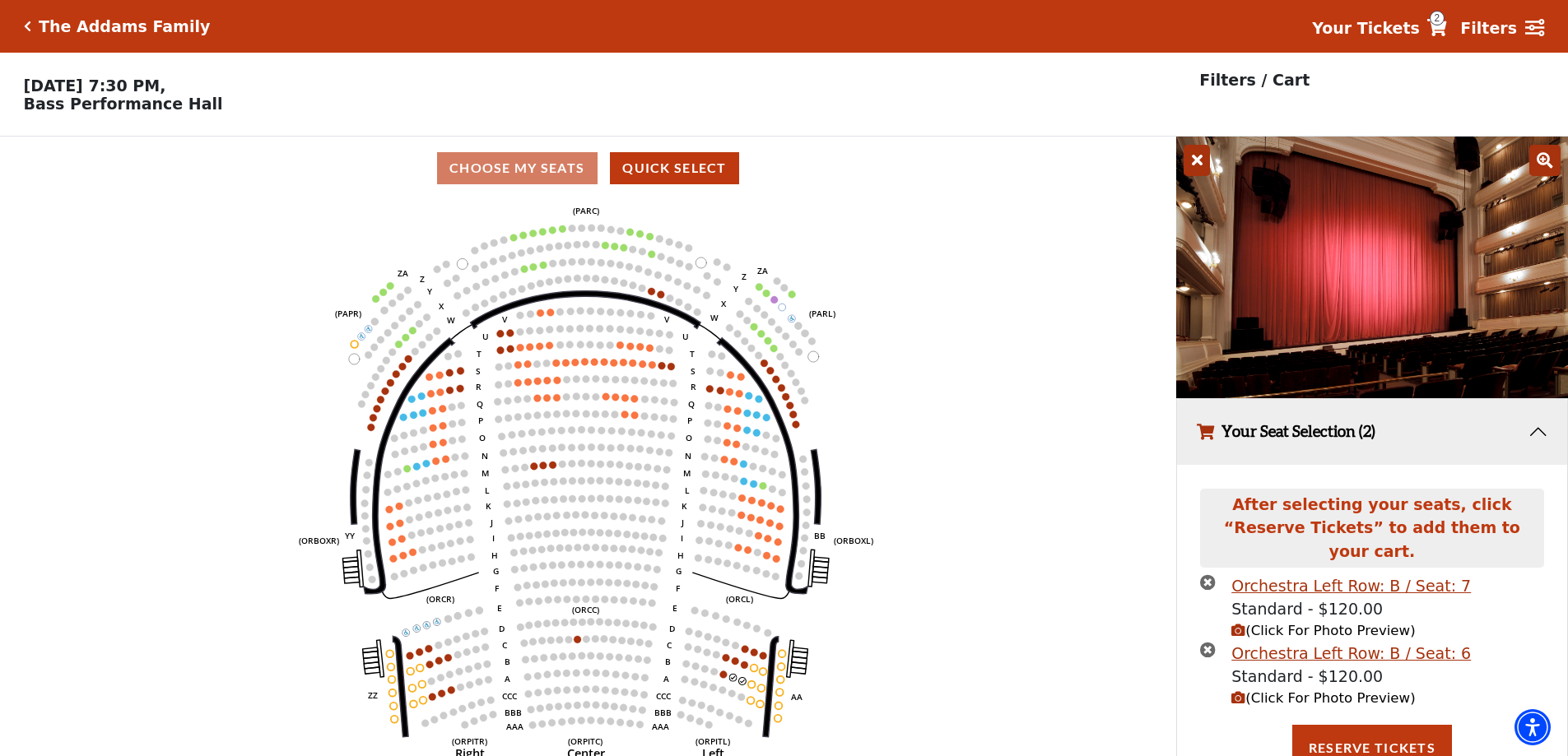
click at [1243, 691] on icon "(Click For Photo Preview)" at bounding box center [1239, 698] width 14 height 14
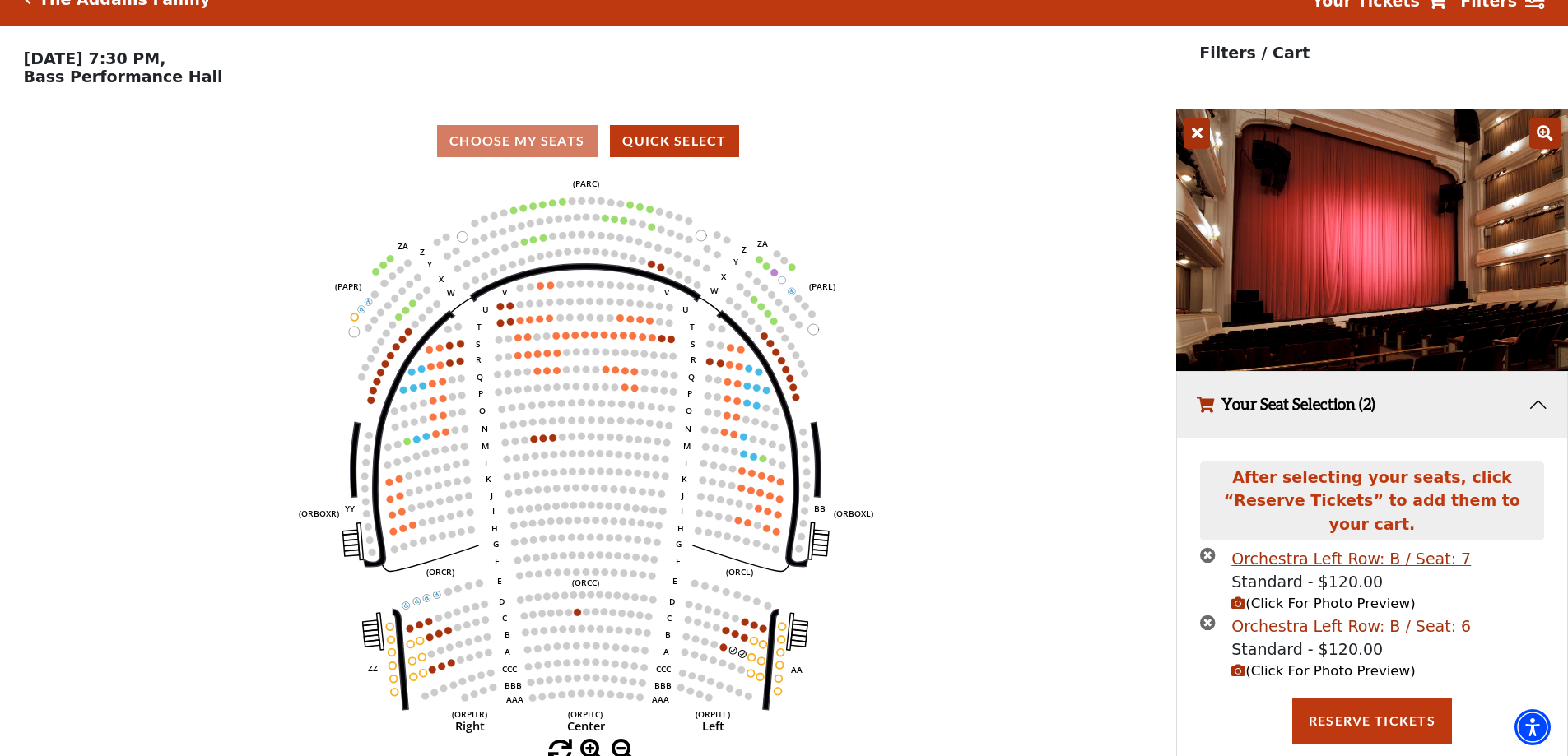
scroll to position [40, 0]
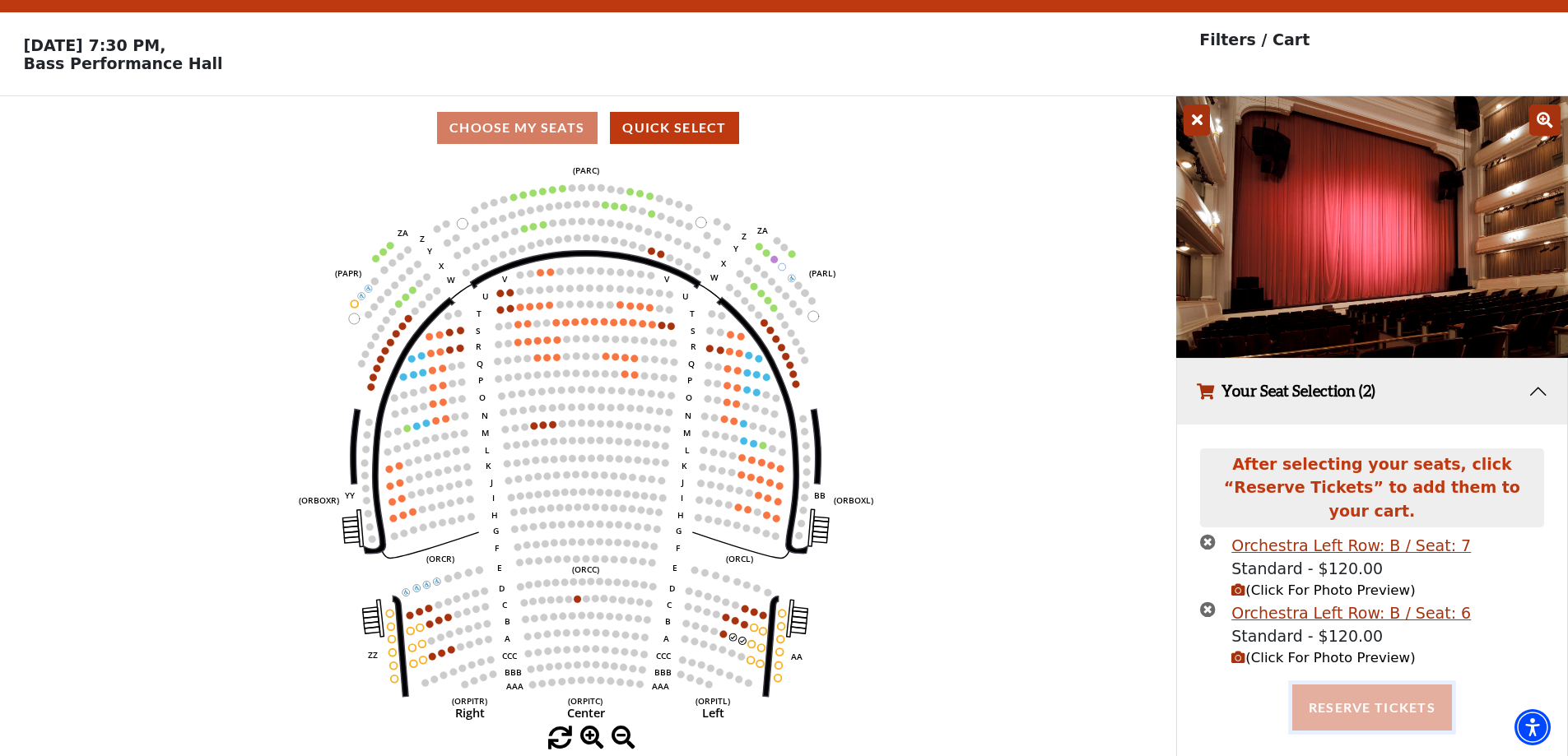
click at [1402, 689] on button "Reserve Tickets" at bounding box center [1371, 708] width 159 height 46
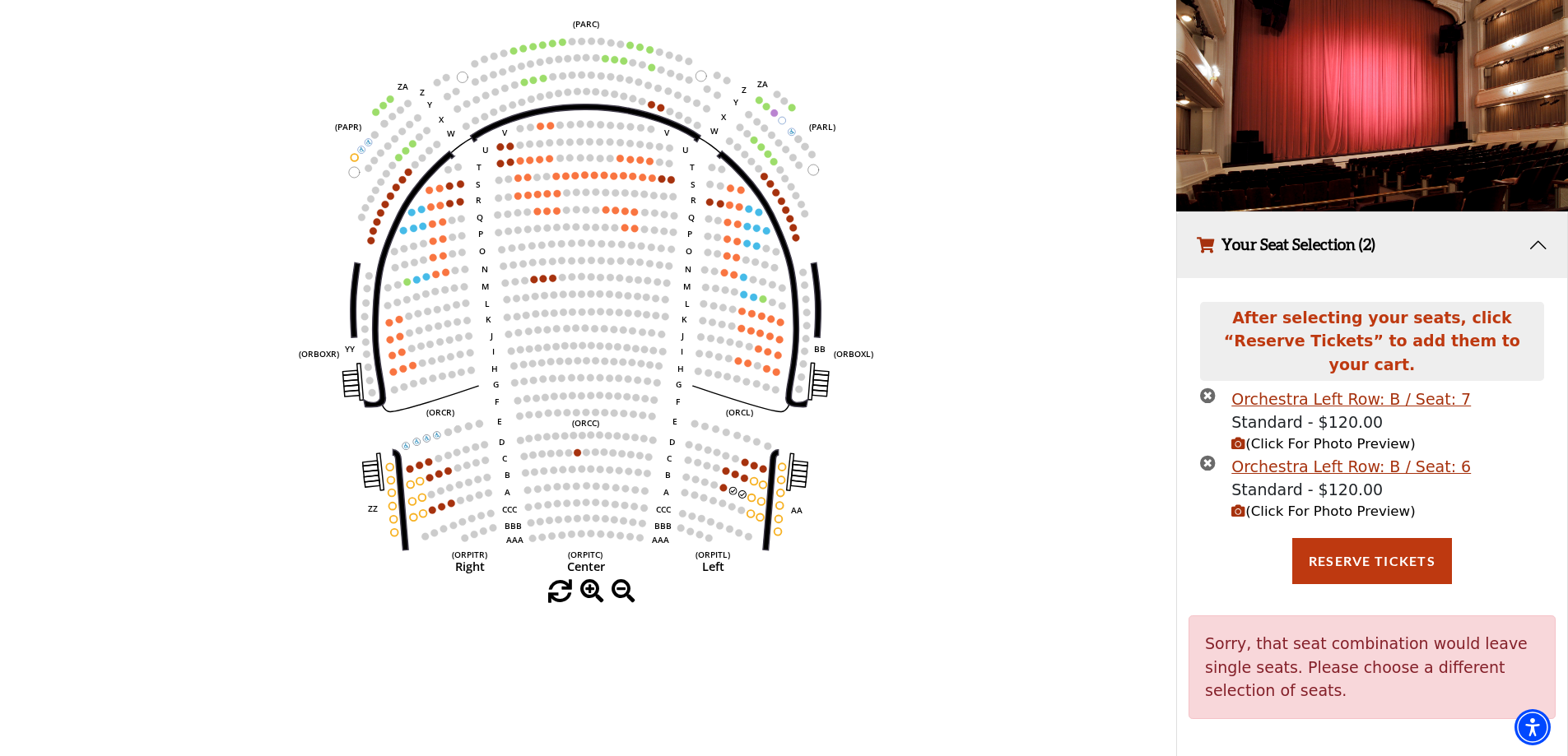
scroll to position [189, 0]
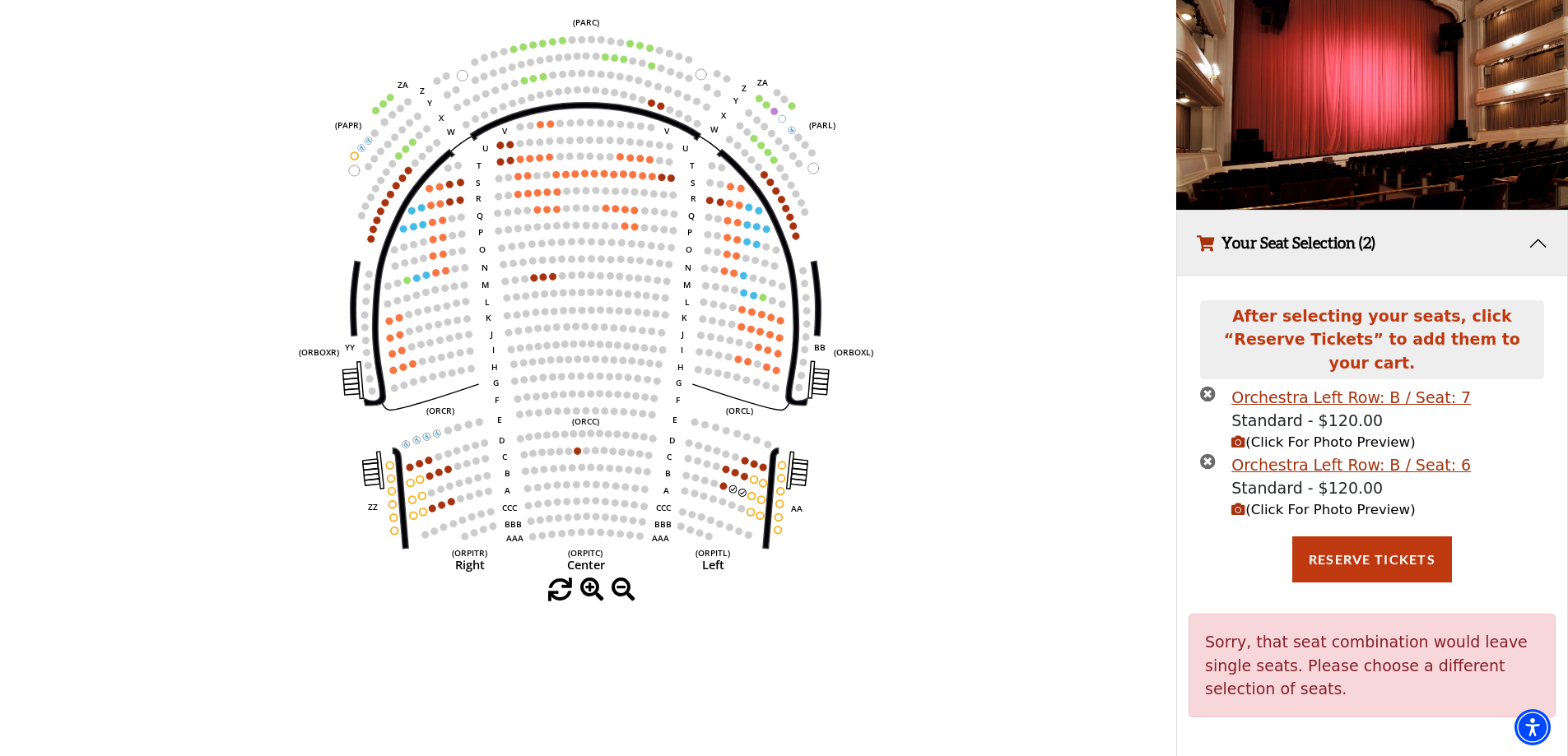
click at [1209, 454] on icon "times-circle" at bounding box center [1208, 462] width 16 height 16
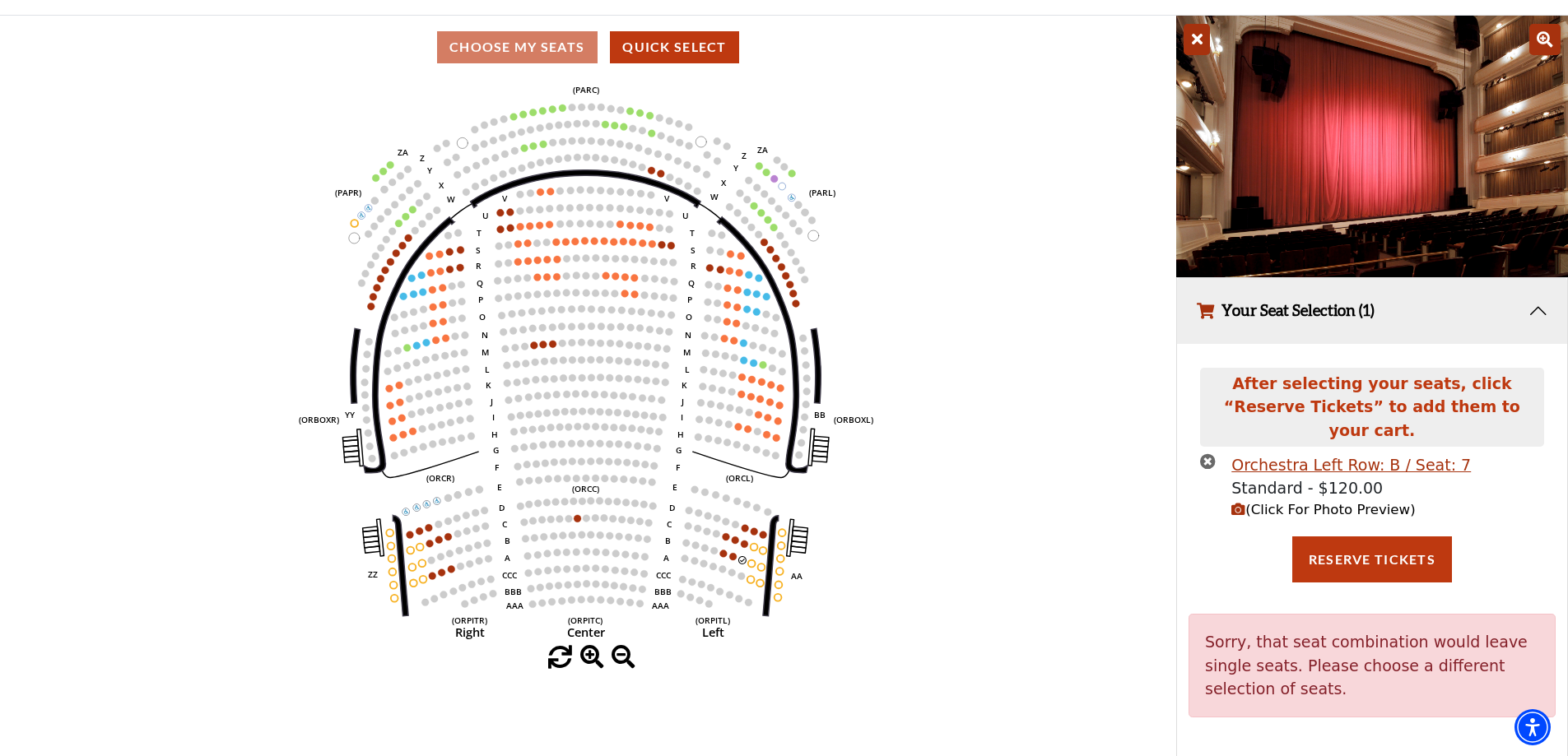
click at [1209, 454] on icon "times-circle" at bounding box center [1208, 462] width 16 height 16
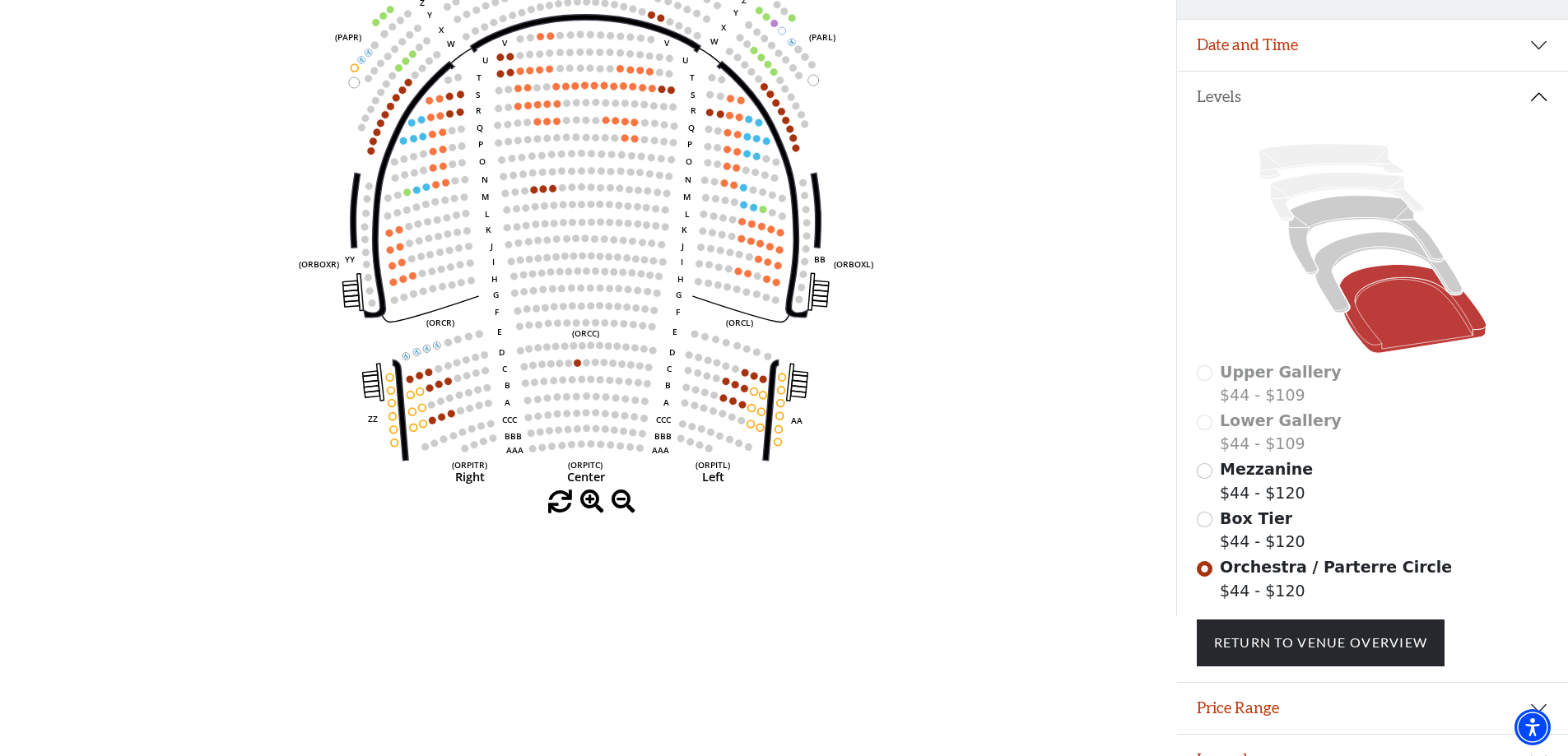
scroll to position [307, 0]
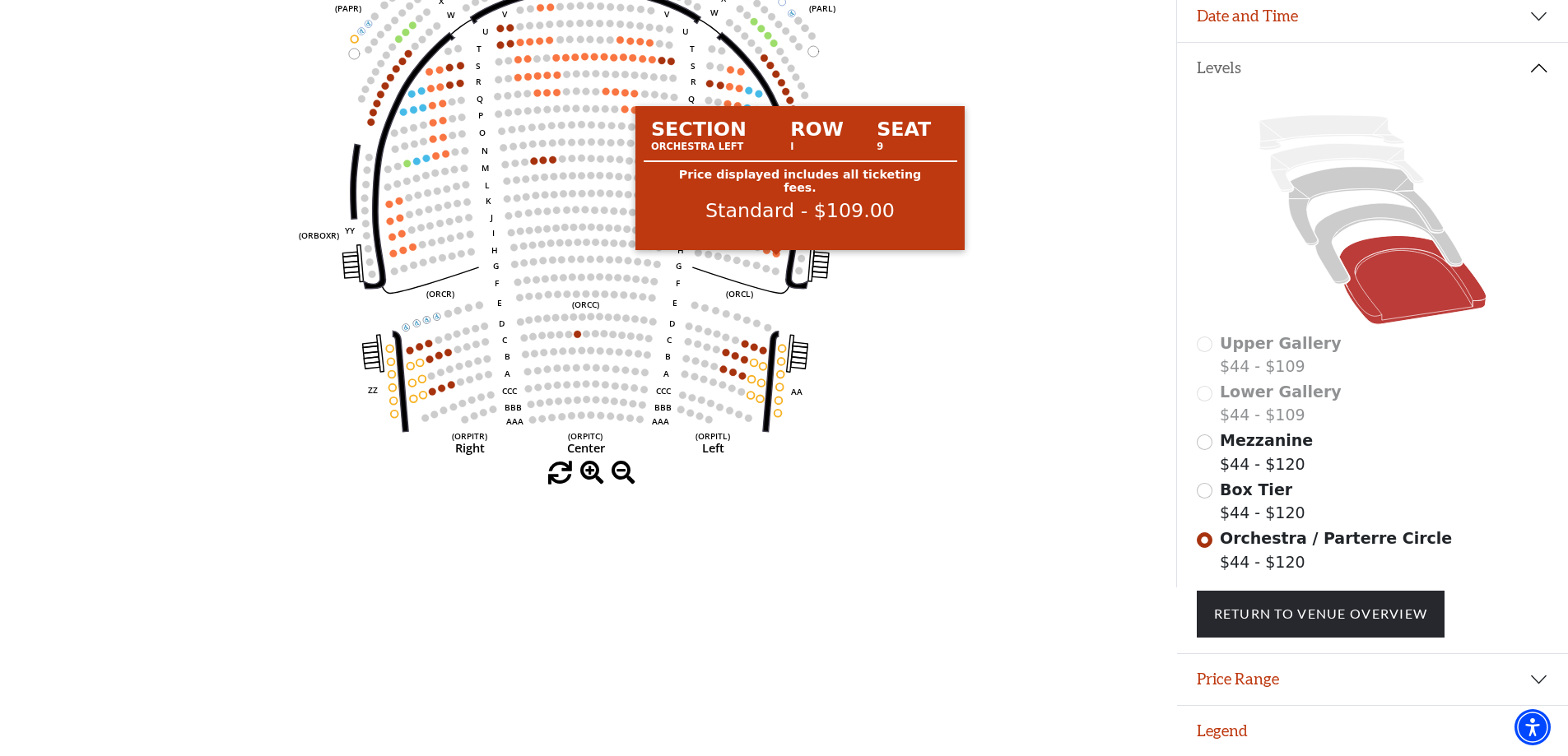
click at [777, 256] on circle at bounding box center [777, 253] width 7 height 7
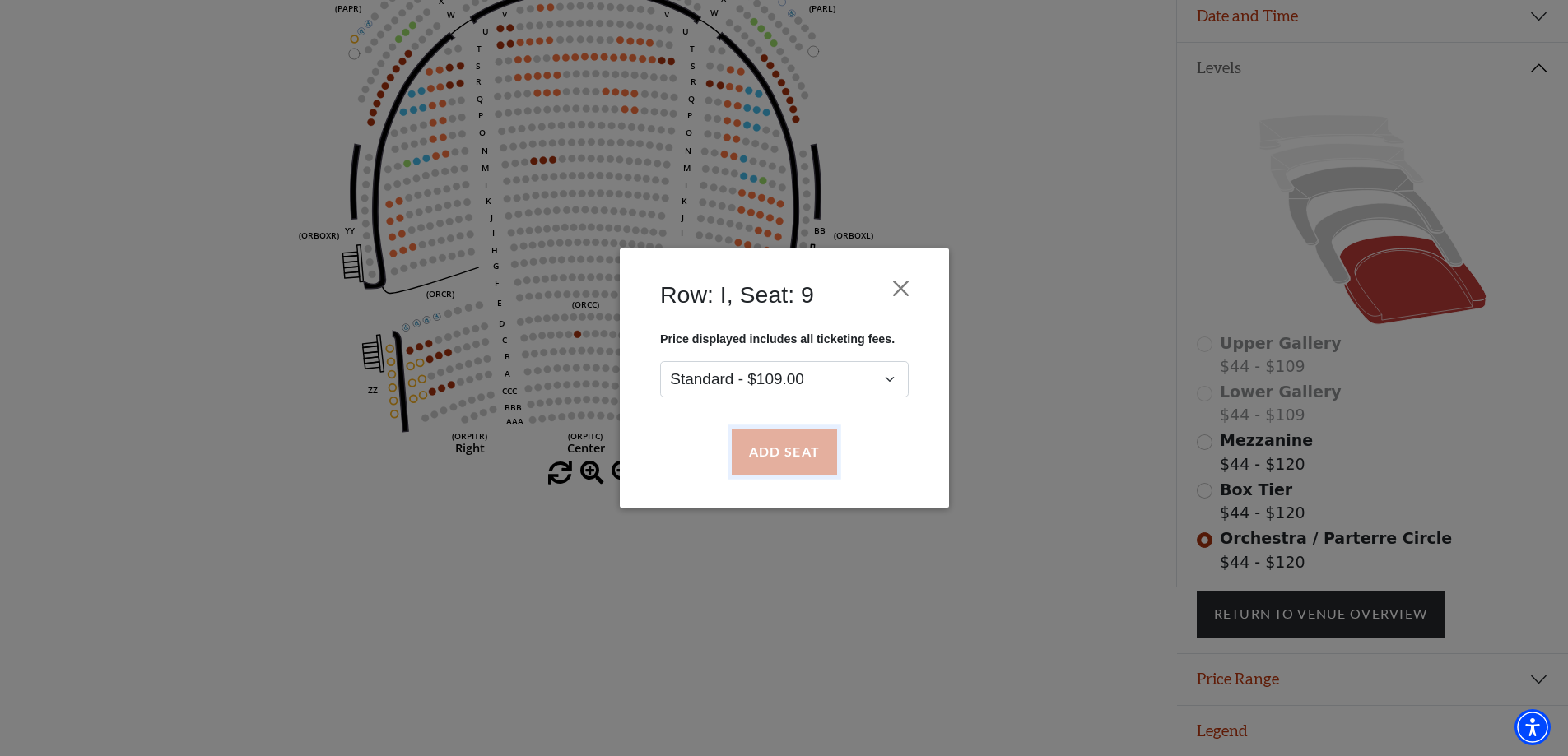
click at [772, 447] on button "Add Seat" at bounding box center [783, 453] width 105 height 46
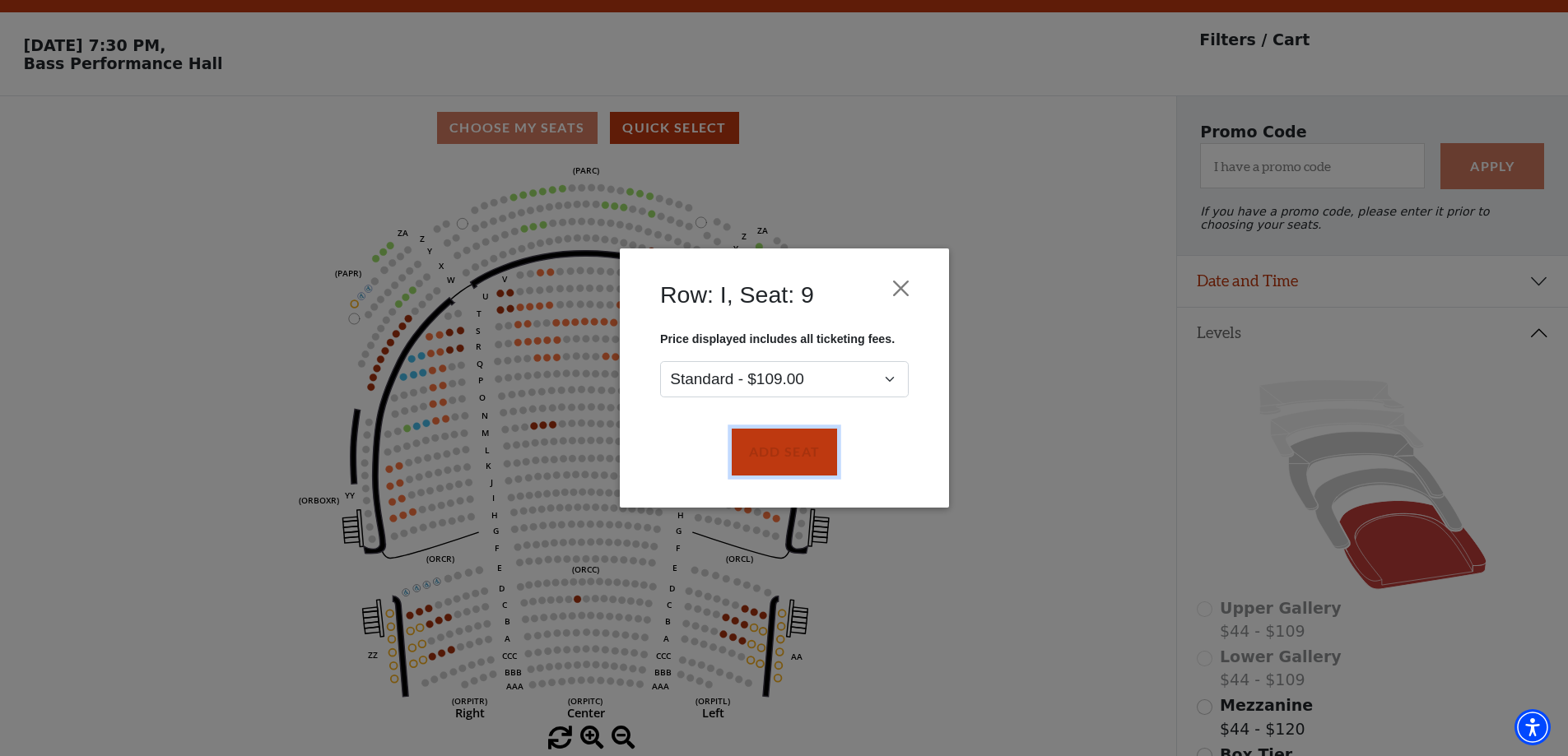
scroll to position [0, 0]
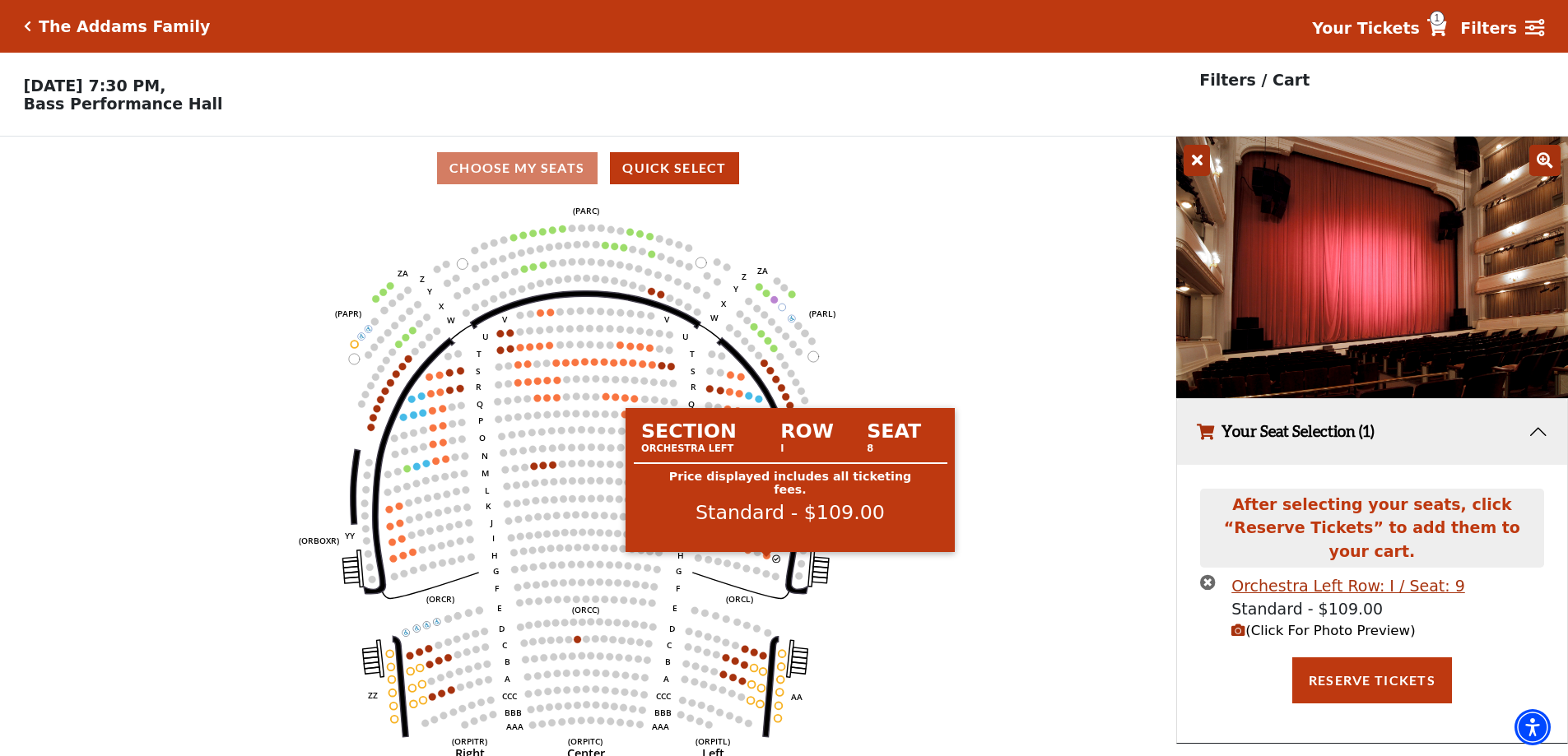
click at [764, 559] on circle at bounding box center [767, 556] width 7 height 7
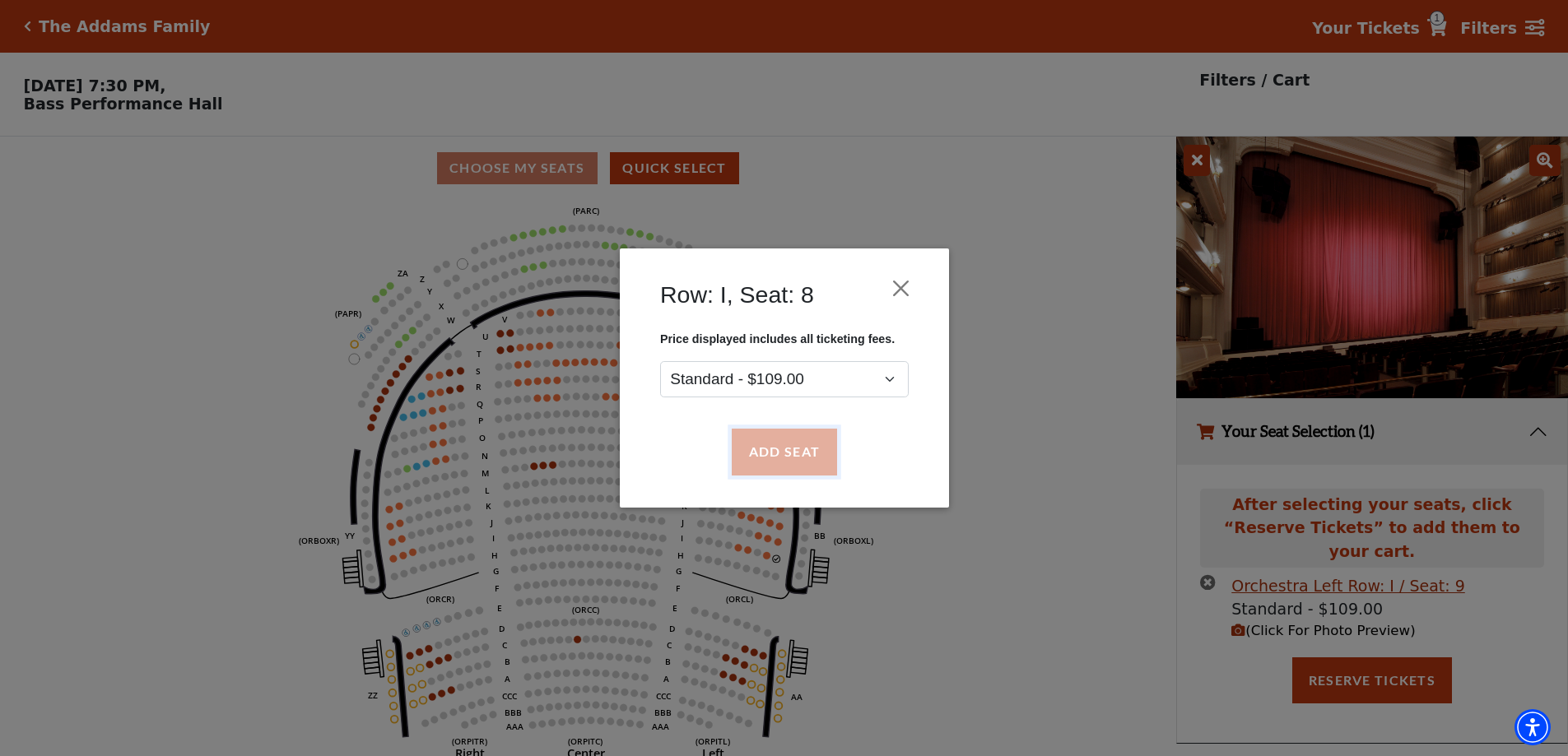
click at [791, 451] on button "Add Seat" at bounding box center [783, 453] width 105 height 46
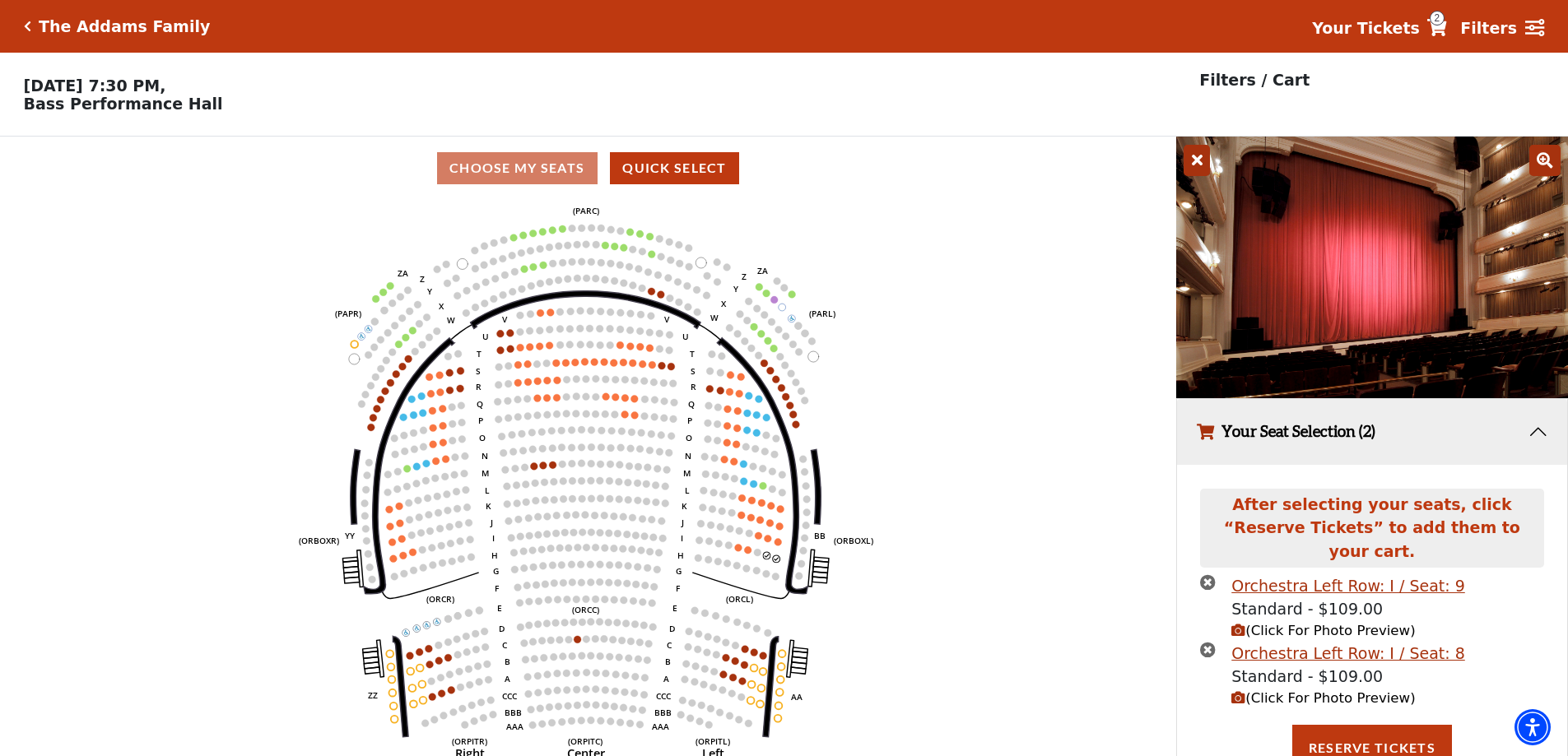
click at [1237, 691] on icon "(Click For Photo Preview)" at bounding box center [1239, 698] width 14 height 14
click at [1245, 691] on icon "(Click For Photo Preview)" at bounding box center [1239, 698] width 14 height 14
click at [1238, 621] on button "(Click For Photo Preview)" at bounding box center [1323, 631] width 183 height 20
click at [1236, 623] on icon "button" at bounding box center [1239, 631] width 14 height 14
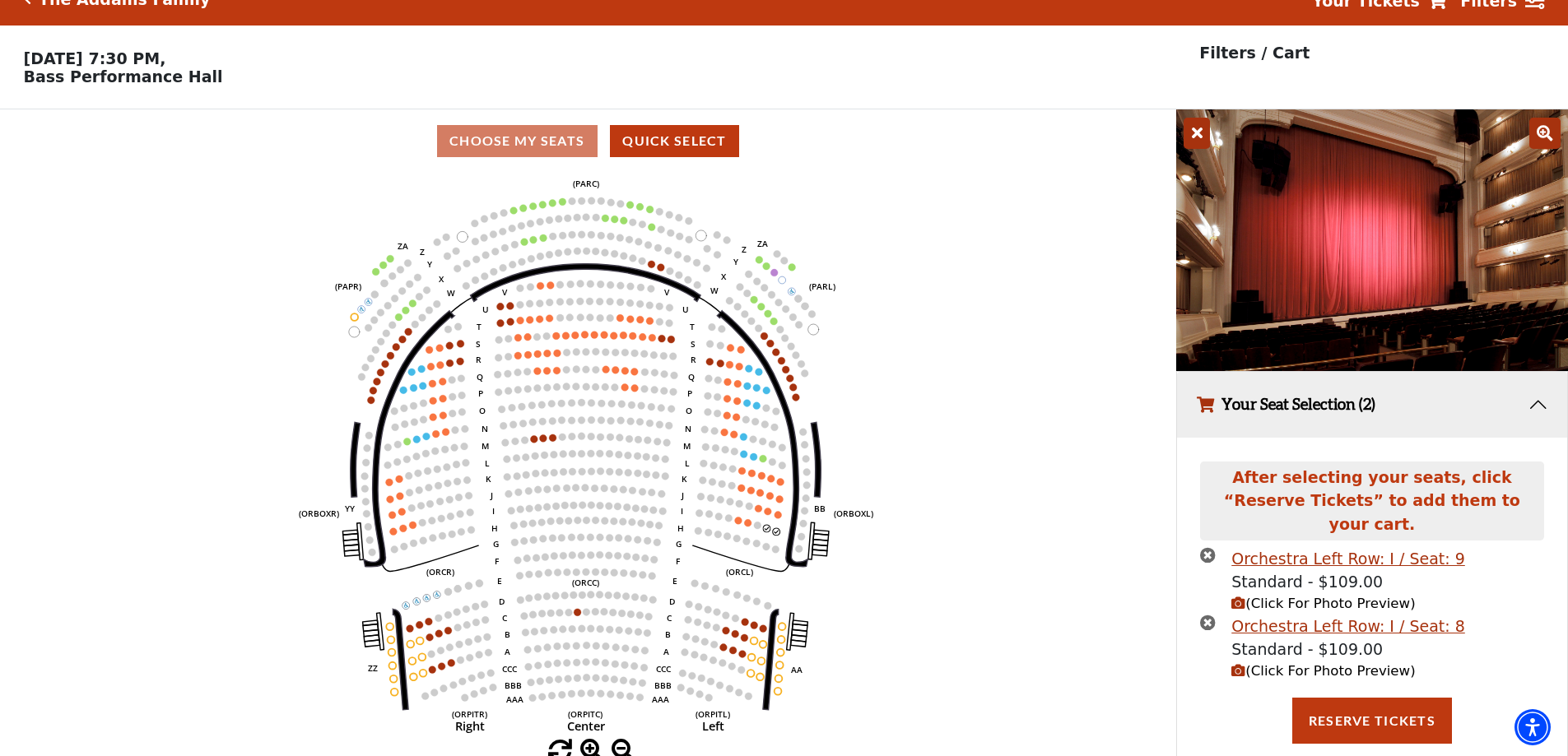
scroll to position [40, 0]
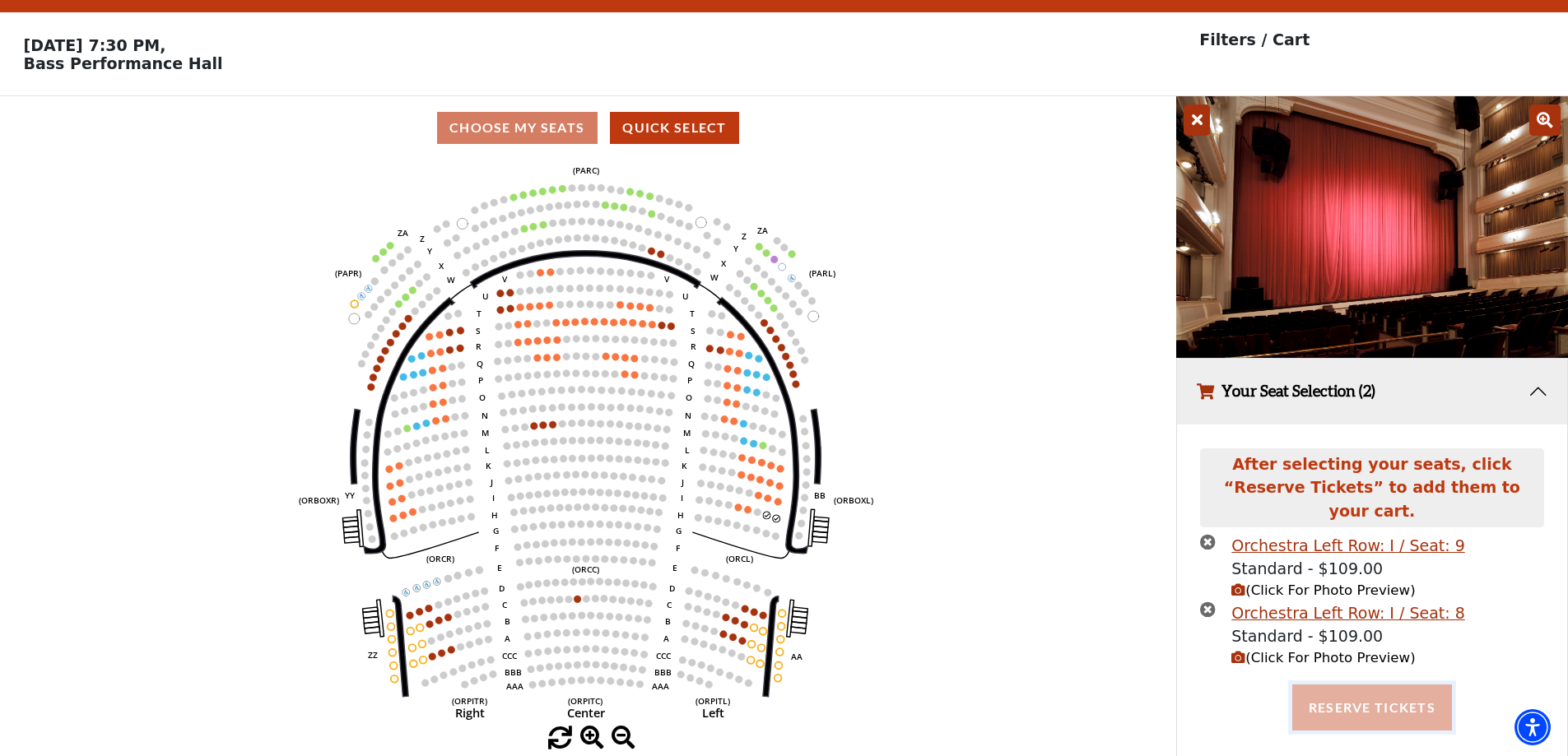
click at [1363, 695] on button "Reserve Tickets" at bounding box center [1371, 708] width 159 height 46
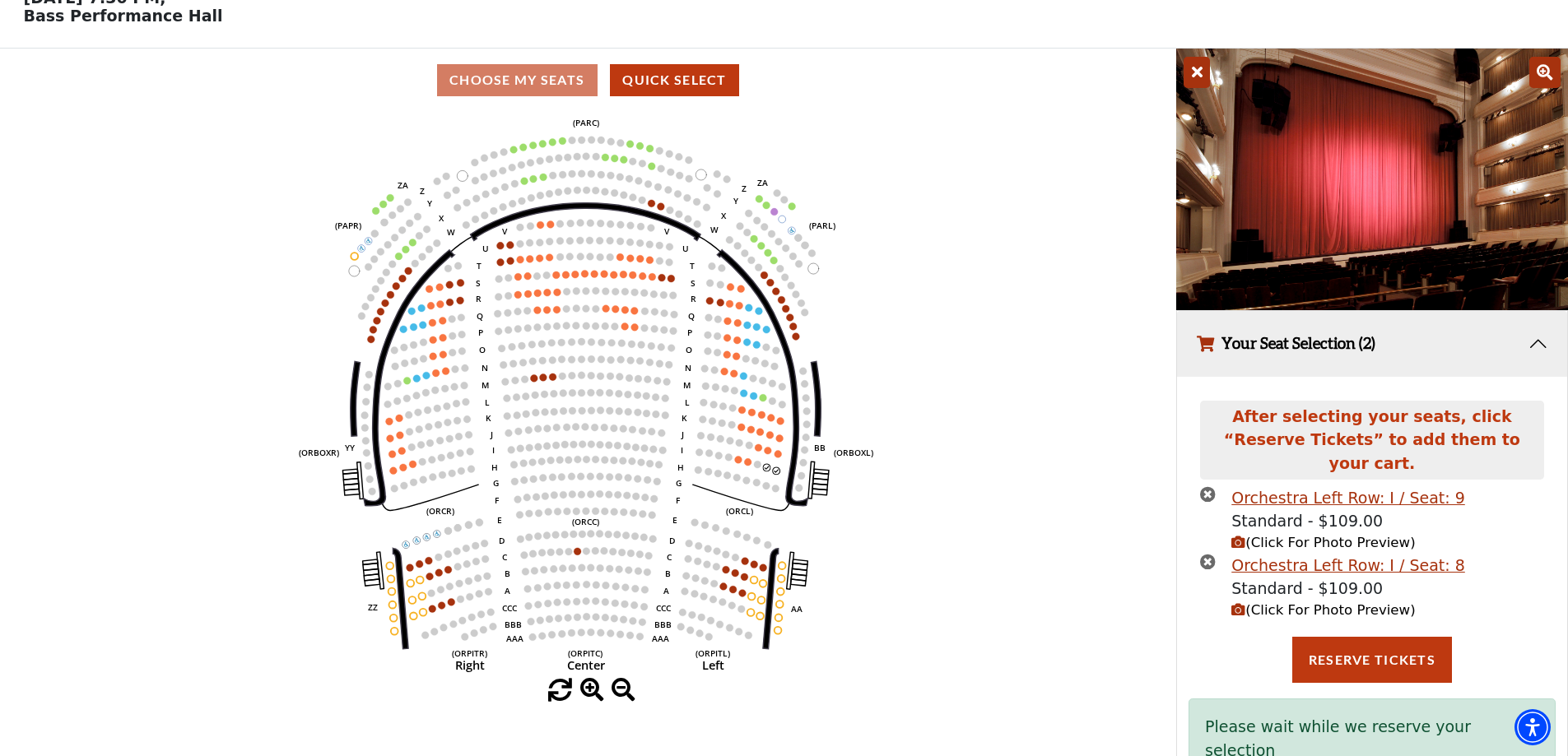
scroll to position [110, 0]
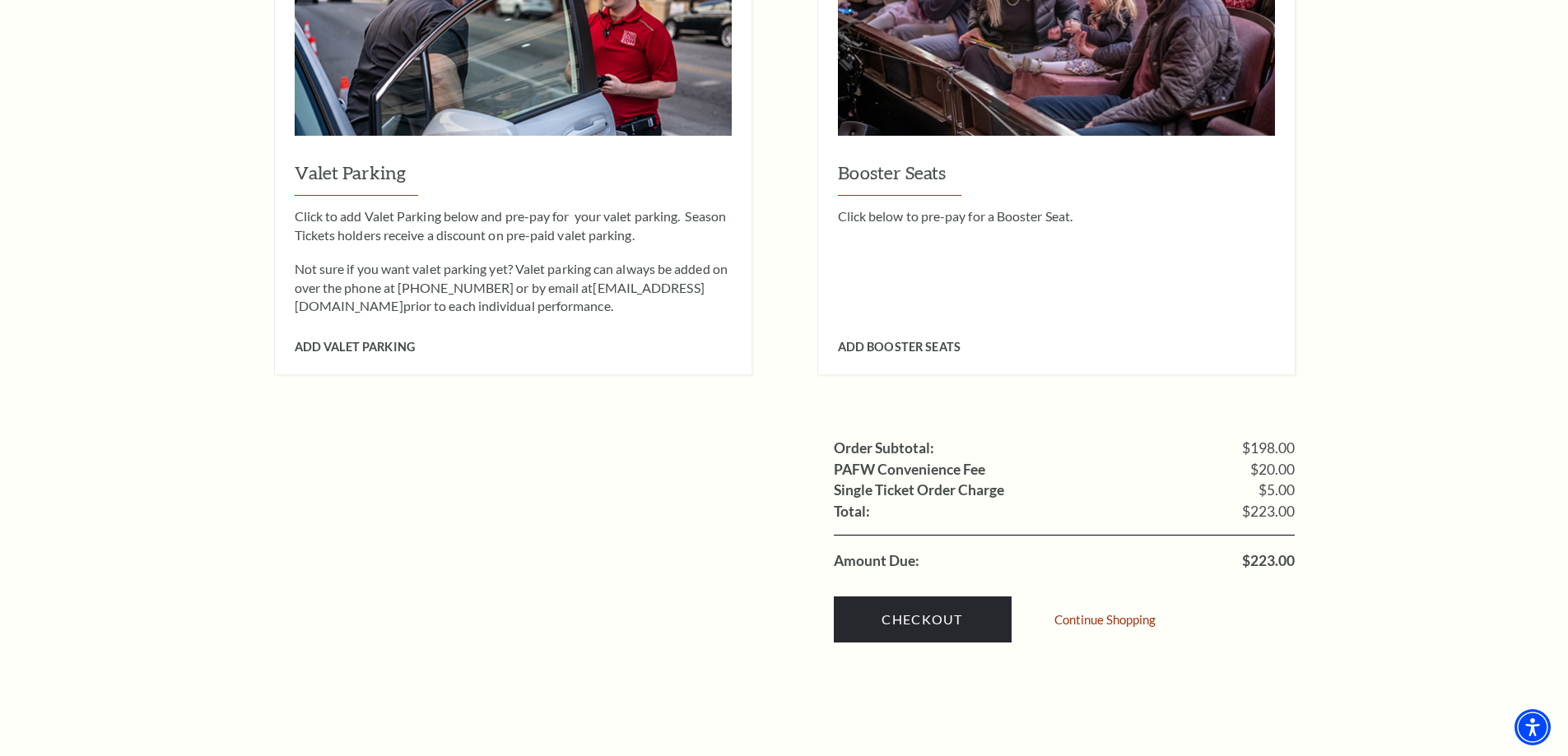
scroll to position [1316, 0]
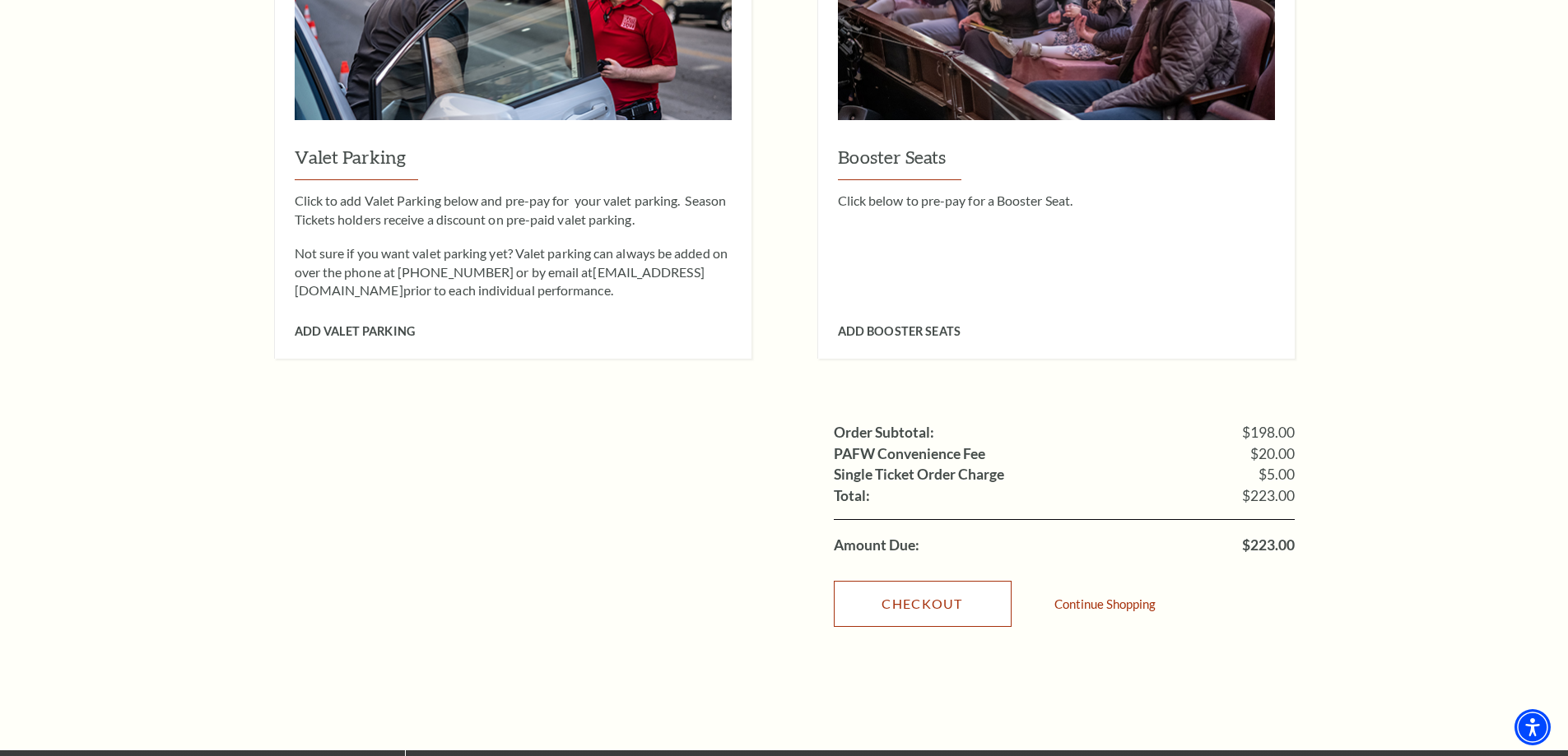
click at [943, 581] on link "Checkout" at bounding box center [923, 604] width 178 height 46
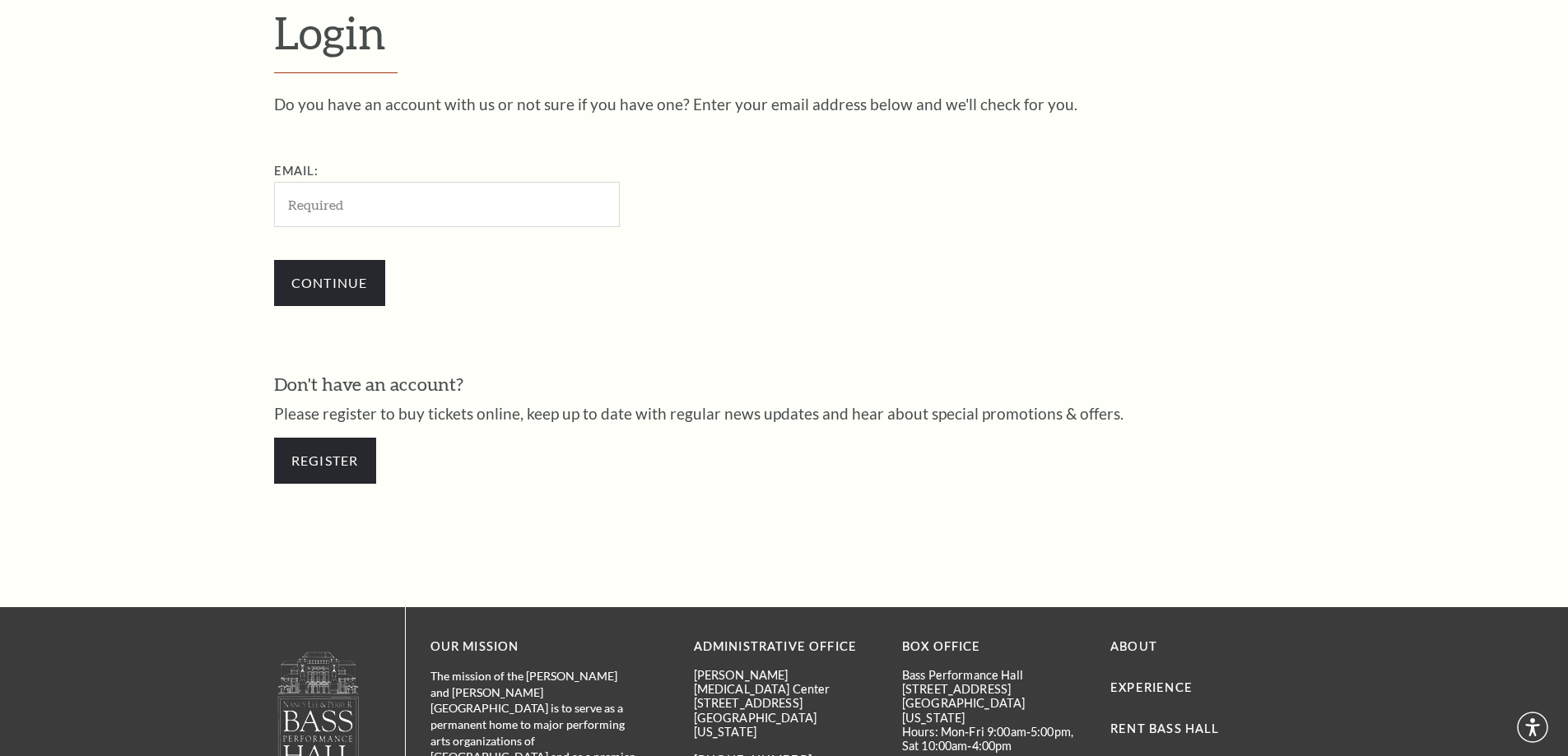
scroll to position [551, 0]
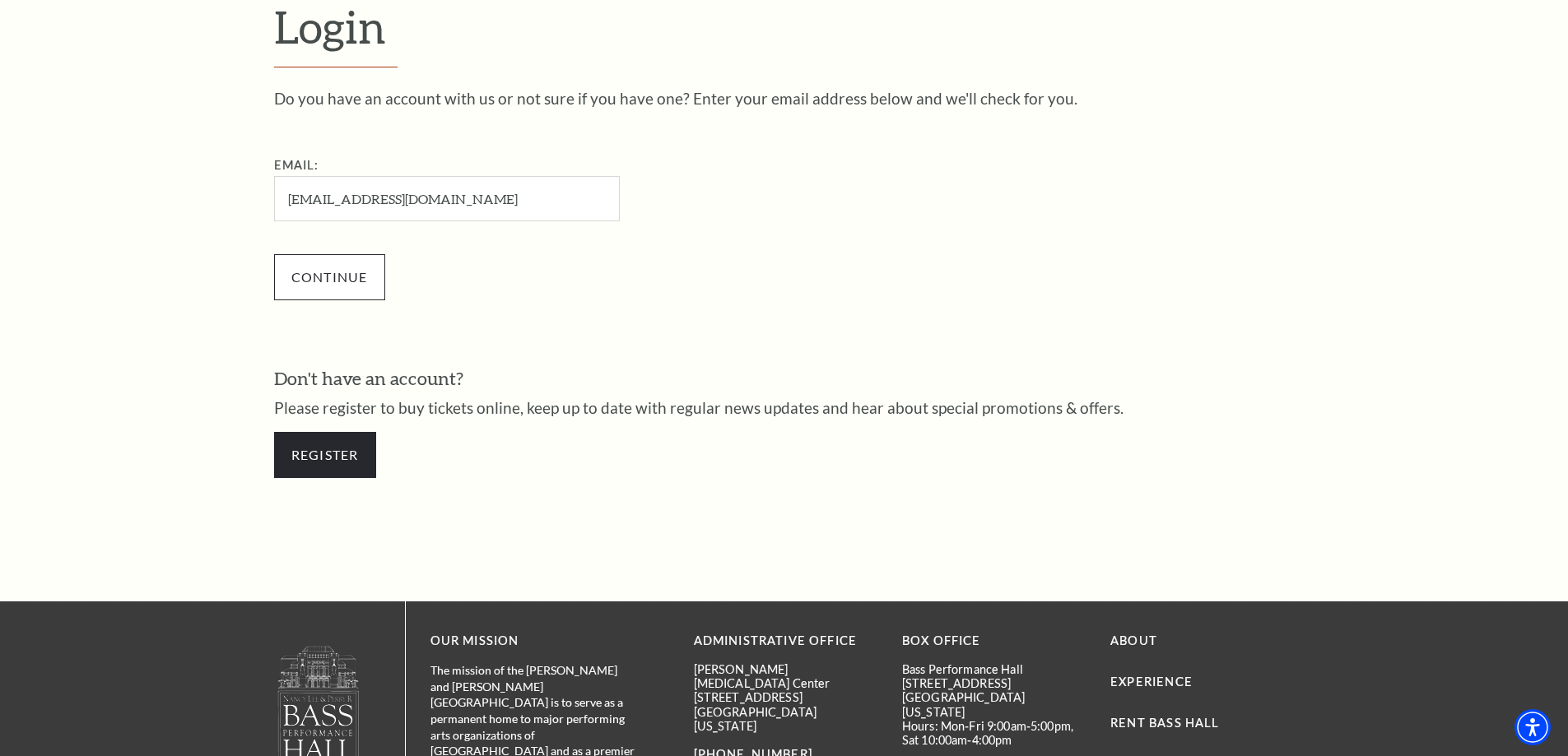
type input "[EMAIL_ADDRESS][DOMAIN_NAME]"
click at [326, 285] on input "Continue" at bounding box center [329, 277] width 111 height 46
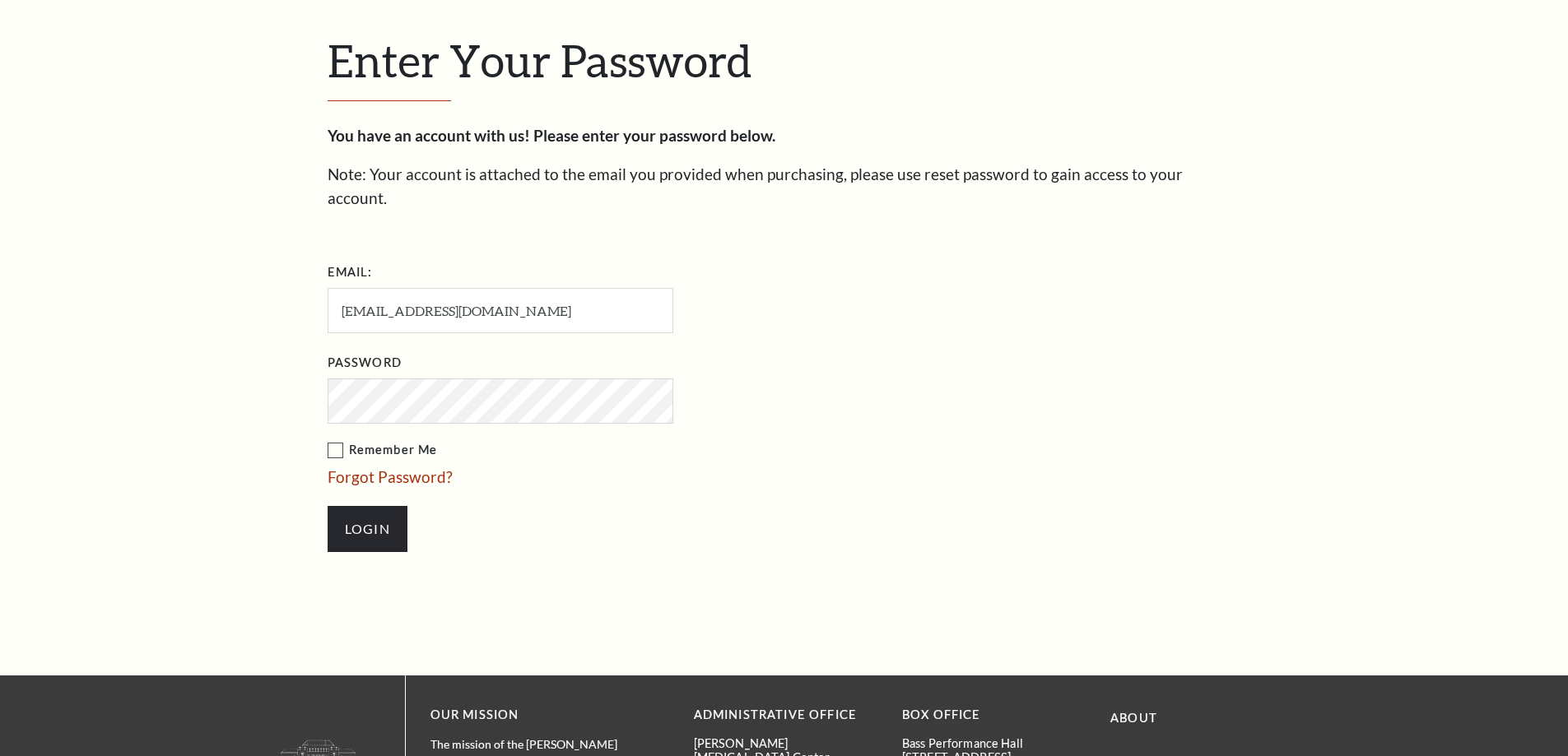
scroll to position [566, 0]
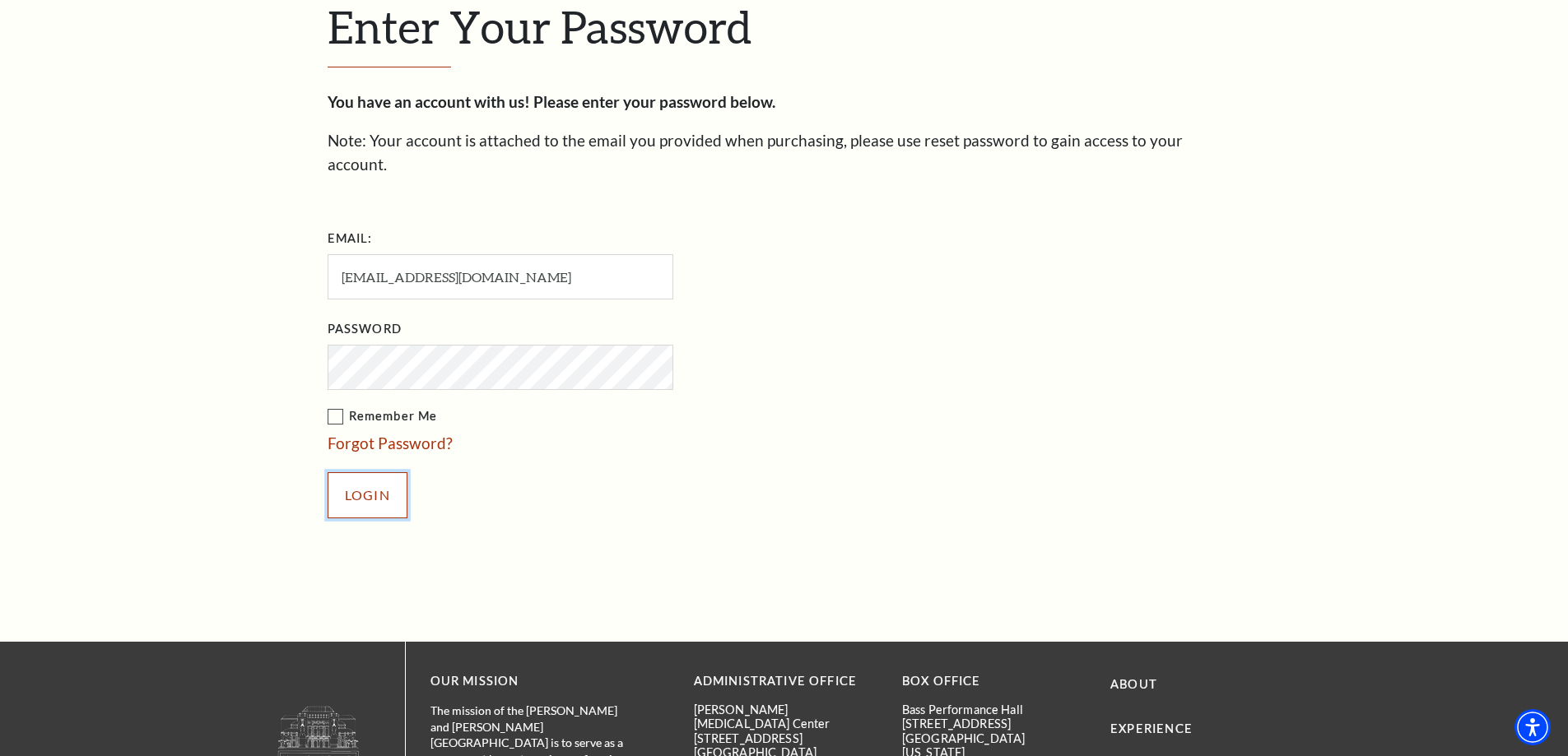
click at [355, 472] on input "Login" at bounding box center [368, 495] width 80 height 46
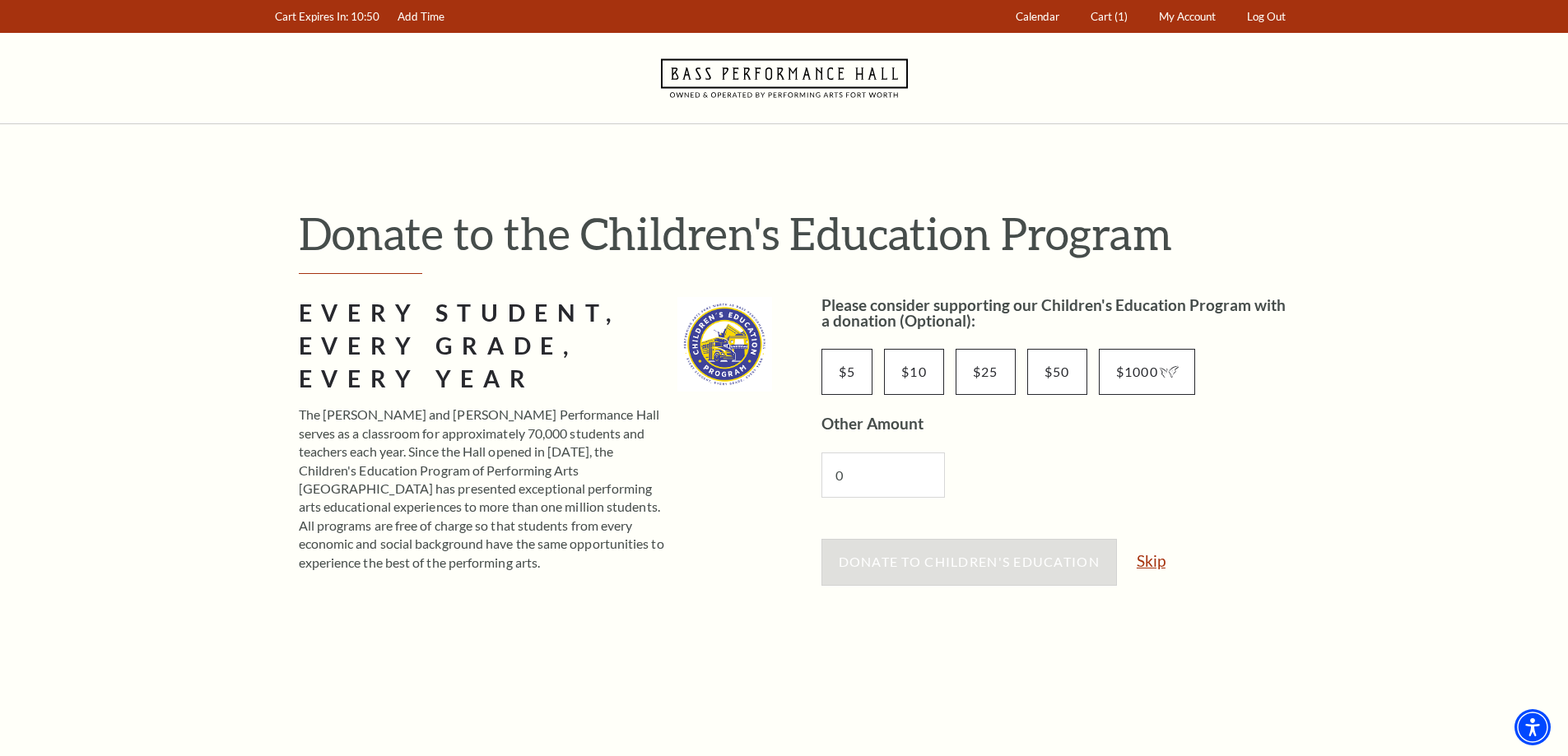
click at [1150, 563] on link "Skip" at bounding box center [1151, 561] width 28 height 16
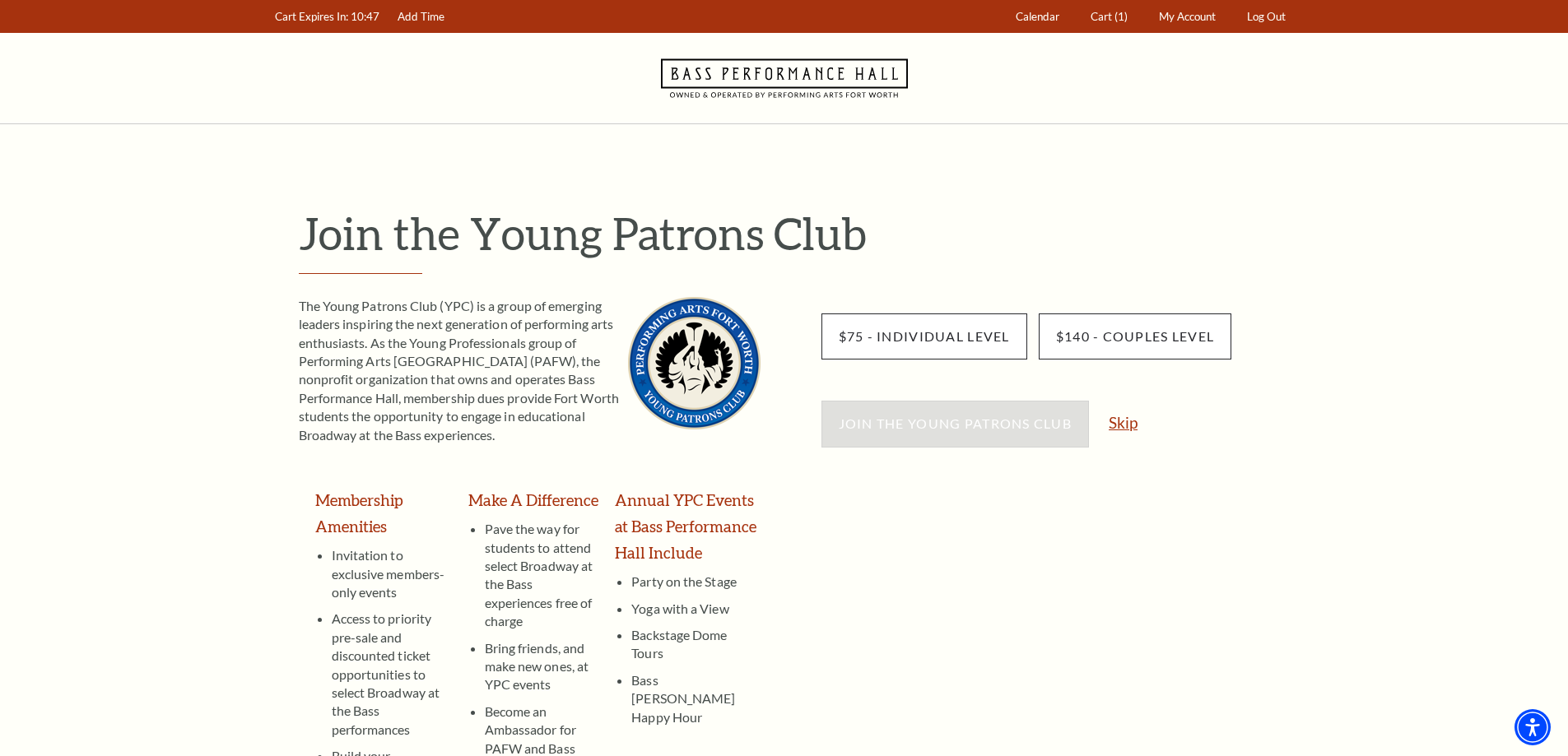
click at [1128, 421] on link "Skip" at bounding box center [1123, 422] width 28 height 16
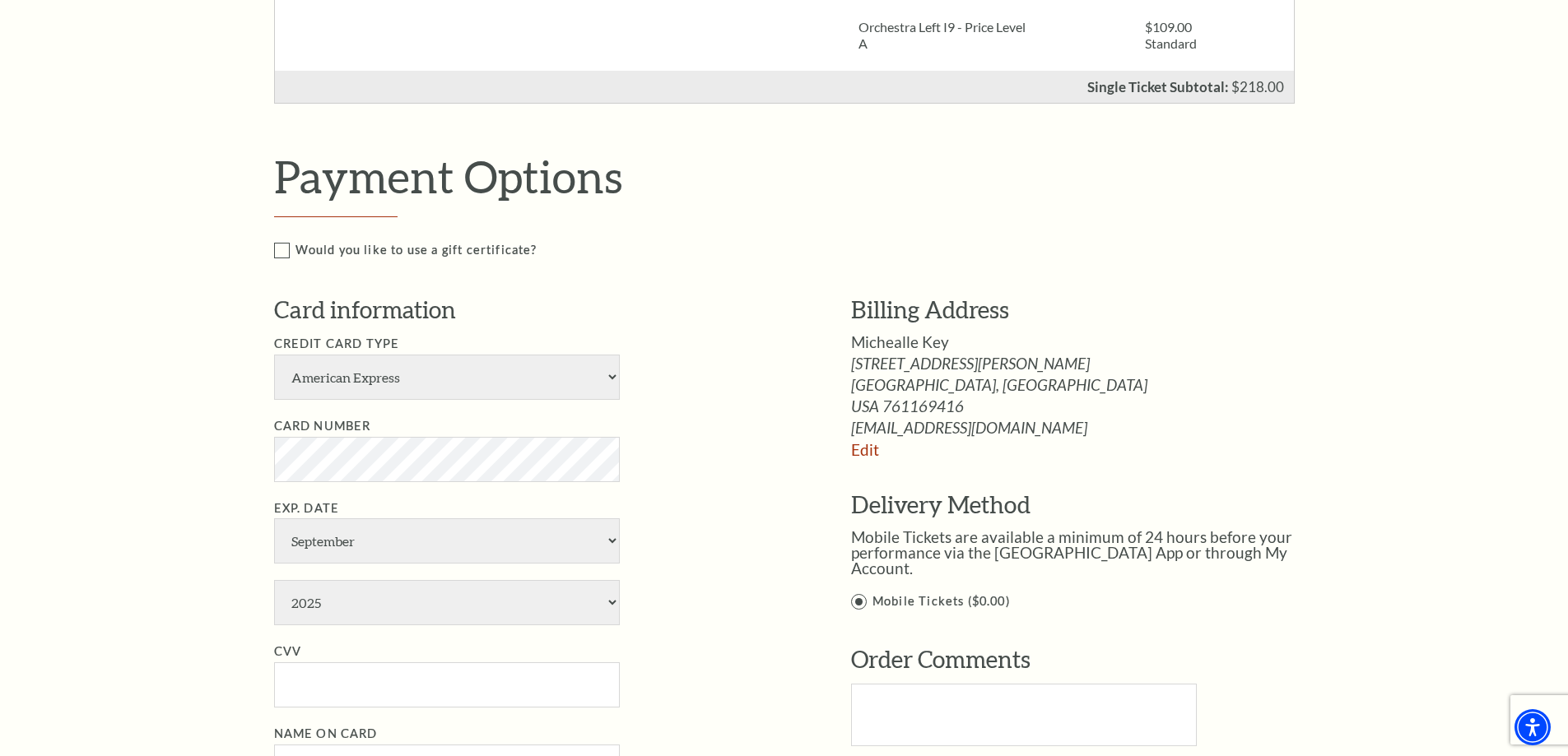
scroll to position [658, 0]
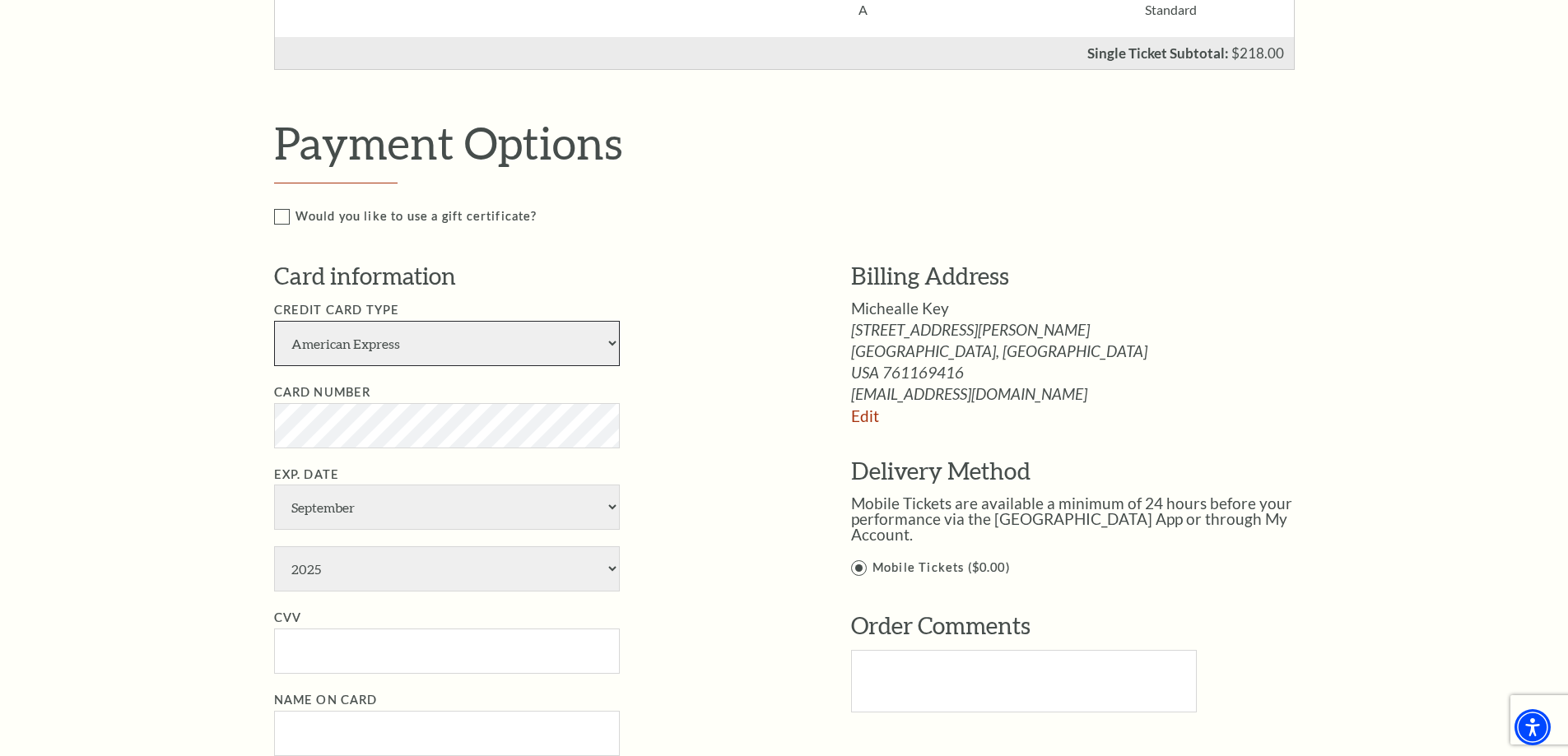
click at [344, 349] on select "American Express Visa Master Card Discover" at bounding box center [447, 343] width 345 height 45
select select "24"
click at [274, 321] on select "American Express Visa Master Card Discover" at bounding box center [447, 343] width 345 height 45
click at [458, 503] on select "January February March April May June July August September October November De…" at bounding box center [447, 507] width 345 height 45
select select "6"
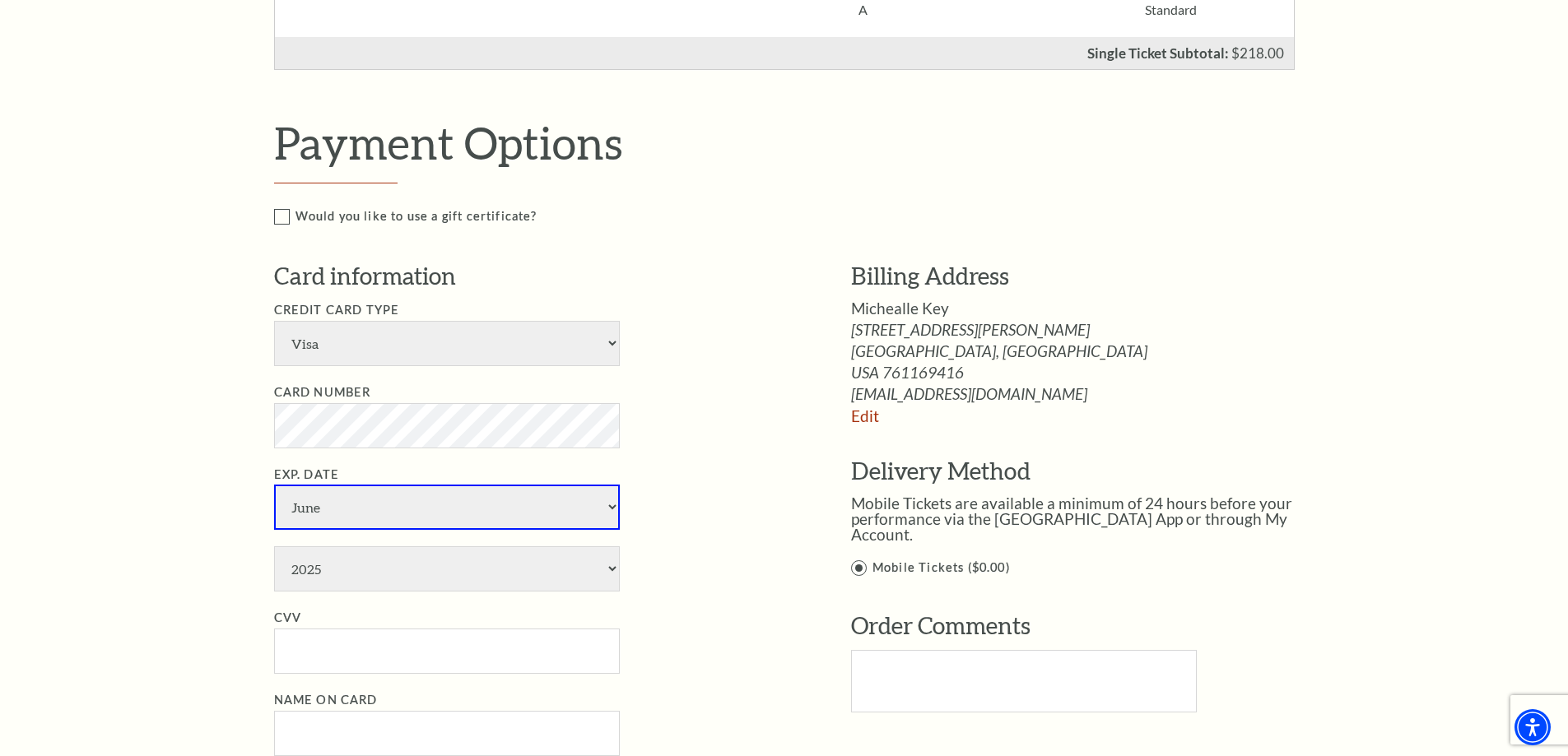
click at [274, 485] on select "January February March April May June July August September October November De…" at bounding box center [447, 507] width 345 height 45
click at [378, 571] on select "2025 2026 2027 2028 2029 2030 2031 2032 2033 2034" at bounding box center [447, 568] width 345 height 45
select select "2030"
click at [274, 546] on select "2025 2026 2027 2028 2029 2030 2031 2032 2033 2034" at bounding box center [447, 568] width 345 height 45
click at [343, 653] on input "CVV" at bounding box center [447, 651] width 345 height 45
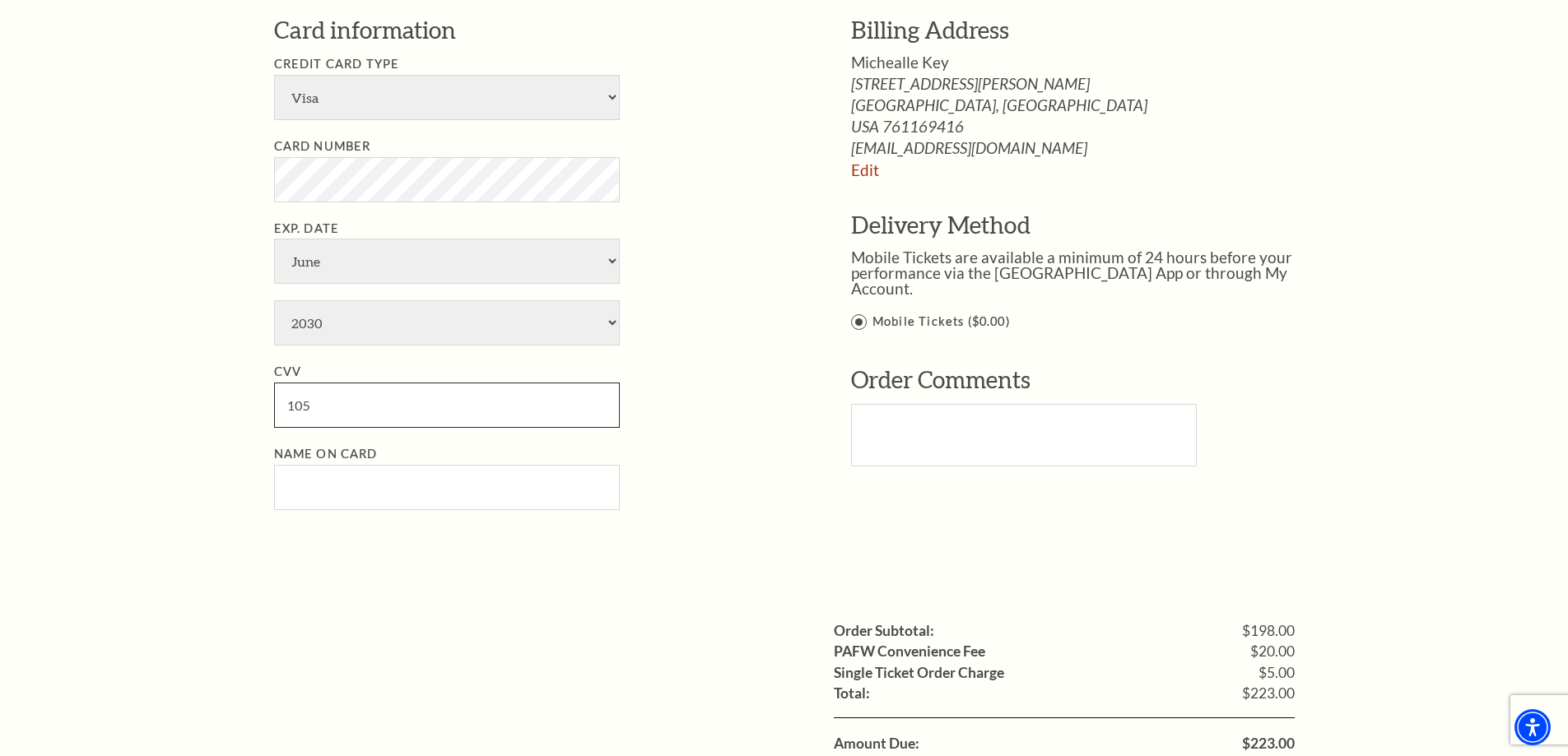
scroll to position [905, 0]
type input "105"
click at [319, 488] on input "Name on Card" at bounding box center [447, 487] width 345 height 45
type input "Micheall Key"
click at [1271, 521] on div "Payment Options Would you like to use a gift certificate? Gift Certificate Numb…" at bounding box center [802, 213] width 1056 height 688
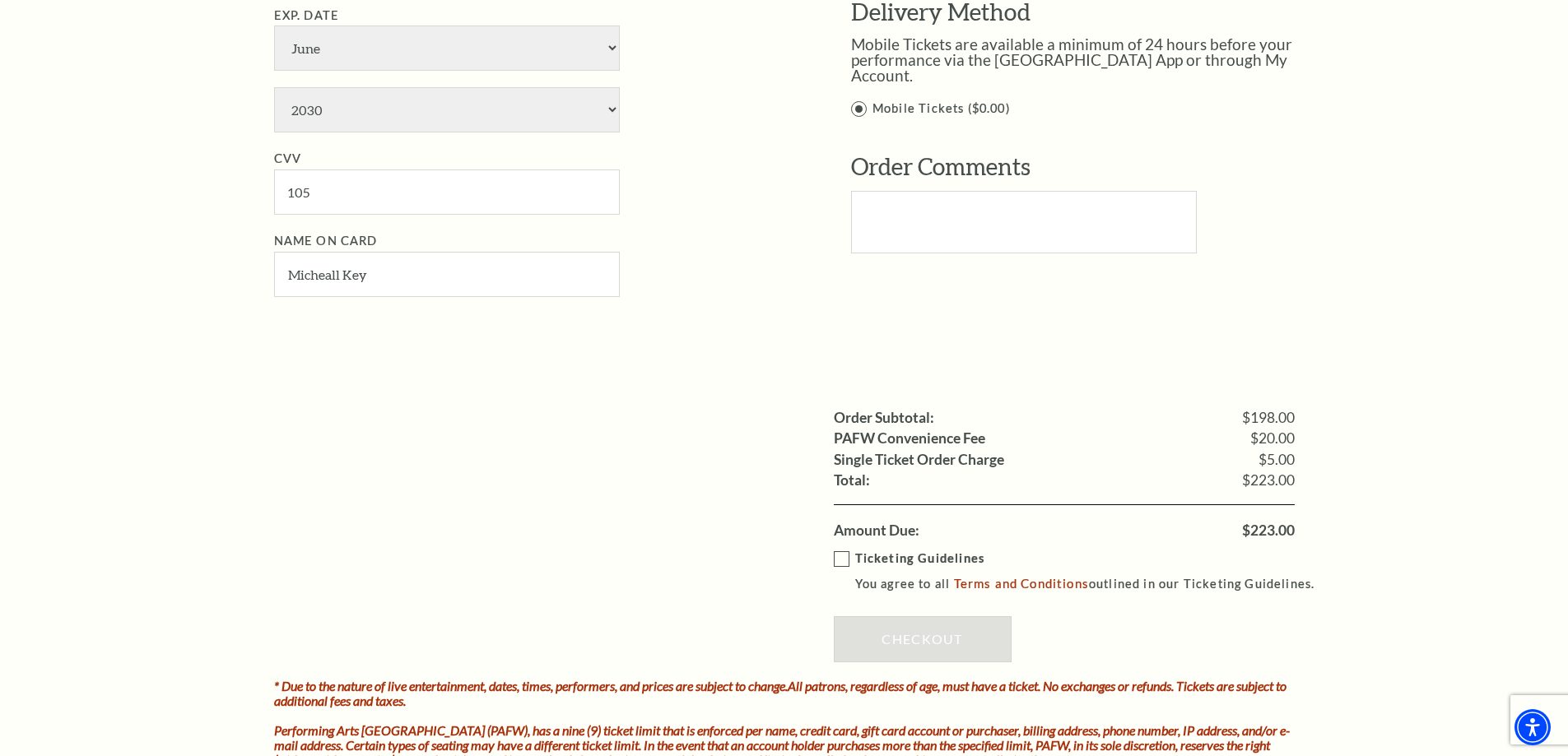
scroll to position [1152, 0]
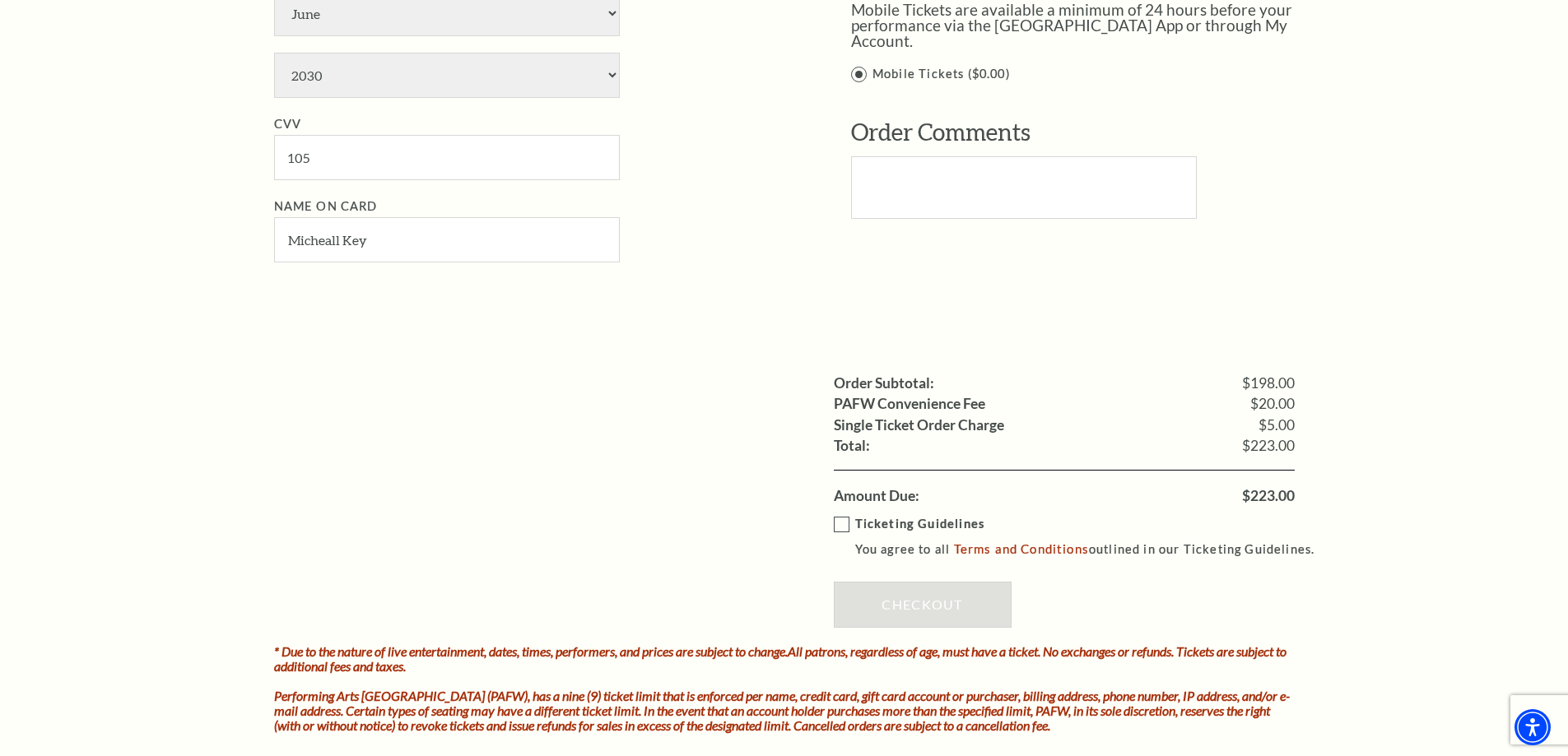
click at [840, 524] on label "Ticketing Guidelines You agree to all Terms and Conditions outlined in our Tick…" at bounding box center [1082, 536] width 497 height 45
click at [0, 0] on input "Ticketing Guidelines You agree to all Terms and Conditions outlined in our Tick…" at bounding box center [0, 0] width 0 height 0
click at [920, 609] on link "Checkout" at bounding box center [923, 605] width 178 height 46
